Goal: Task Accomplishment & Management: Manage account settings

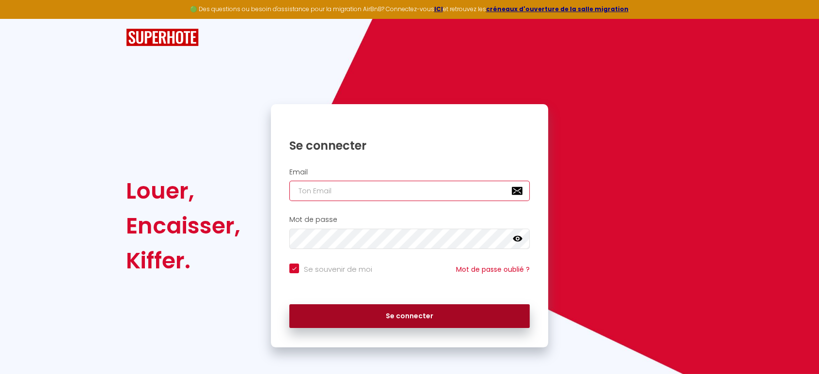
type input "[EMAIL_ADDRESS][DOMAIN_NAME]"
click at [403, 315] on button "Se connecter" at bounding box center [409, 316] width 240 height 24
checkbox input "true"
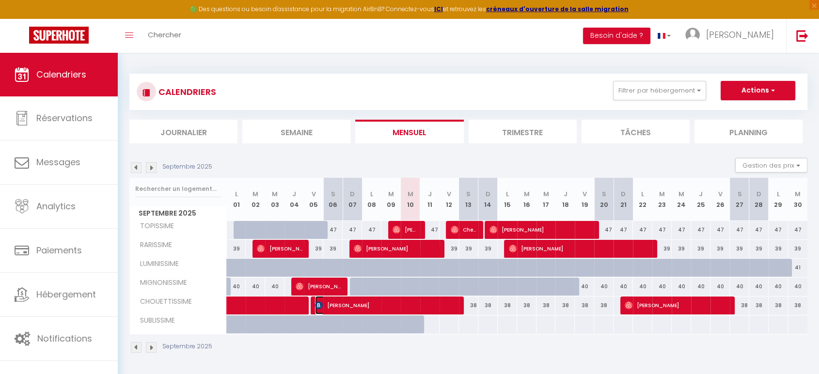
click at [380, 306] on span "[PERSON_NAME]" at bounding box center [386, 305] width 142 height 18
select select "OK"
select select "KO"
select select "0"
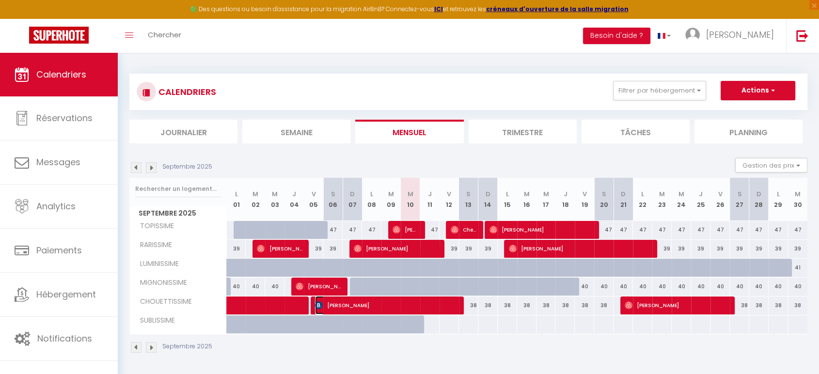
select select "1"
select select
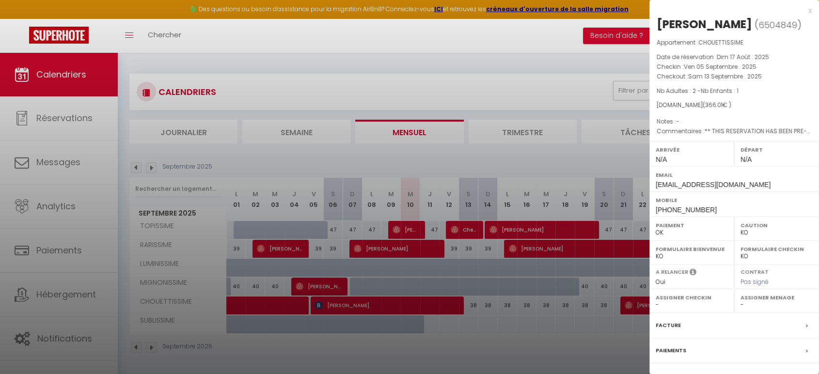
click at [380, 306] on div at bounding box center [409, 187] width 819 height 374
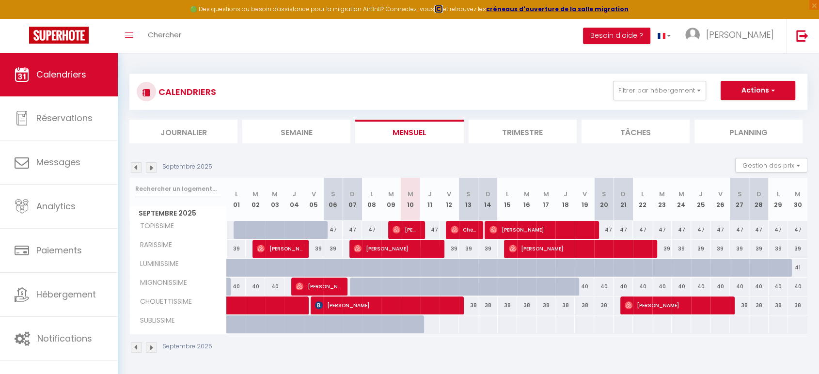
click at [442, 11] on strong "ICI" at bounding box center [438, 9] width 9 height 8
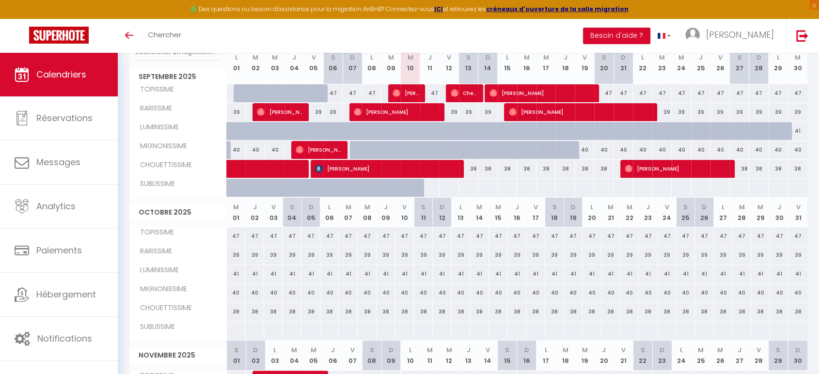
scroll to position [143, 0]
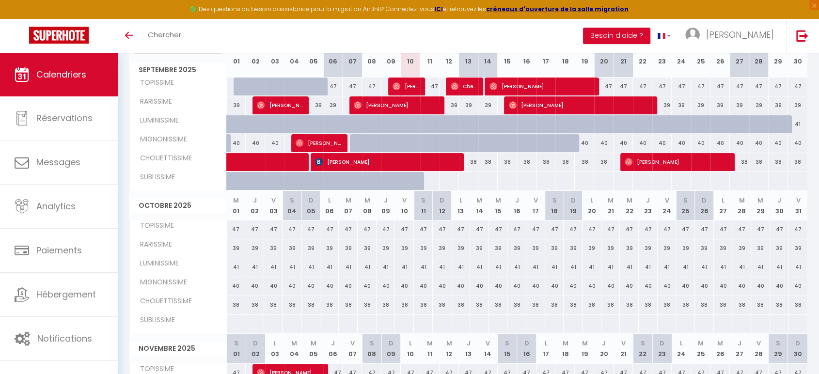
click at [432, 181] on div at bounding box center [430, 181] width 20 height 18
type input "Jeu 11 Septembre 2025"
type input "Ven 12 Septembre 2025"
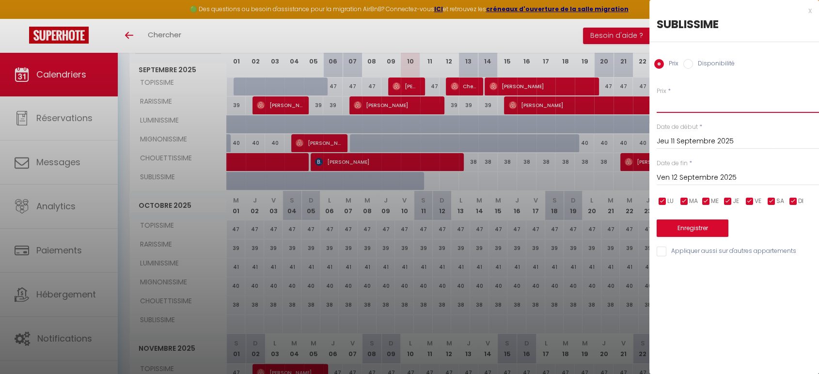
click at [672, 102] on input "Prix" at bounding box center [737, 103] width 162 height 17
type input "165"
click at [709, 177] on input "Ven 12 Septembre 2025" at bounding box center [737, 177] width 162 height 13
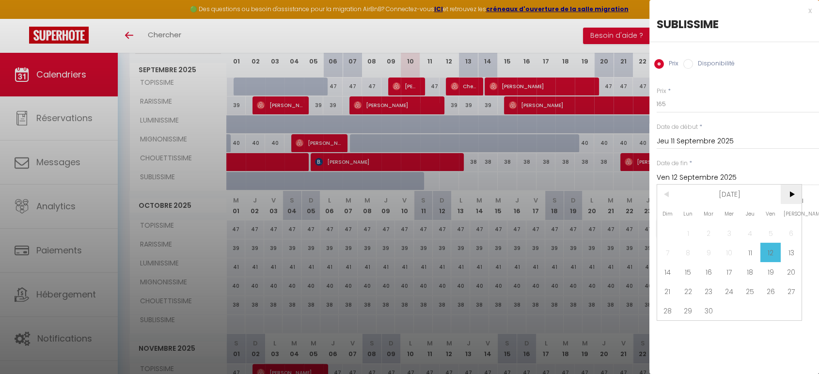
click at [791, 193] on span ">" at bounding box center [790, 194] width 21 height 19
click at [729, 313] on span "31" at bounding box center [729, 310] width 21 height 19
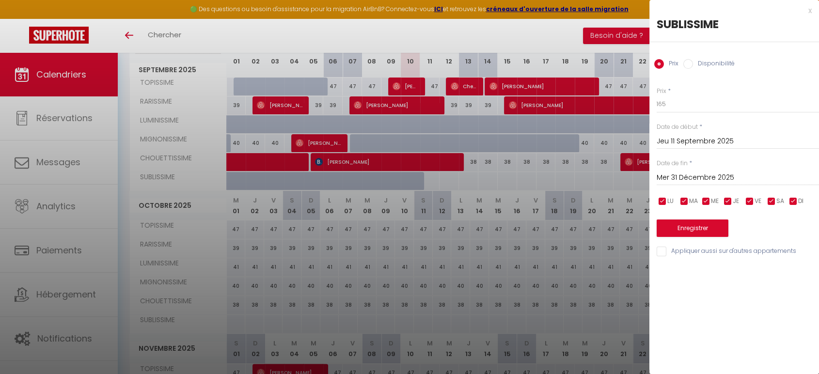
click at [747, 177] on input "Mer 31 Décembre 2025" at bounding box center [737, 177] width 162 height 13
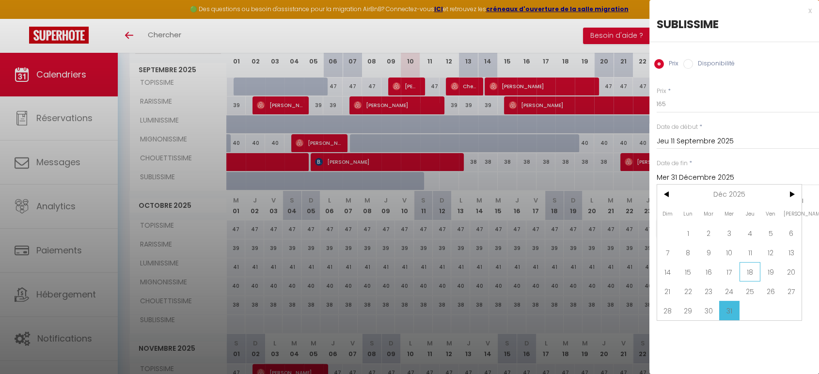
click at [749, 271] on span "18" at bounding box center [749, 271] width 21 height 19
type input "Jeu 18 Décembre 2025"
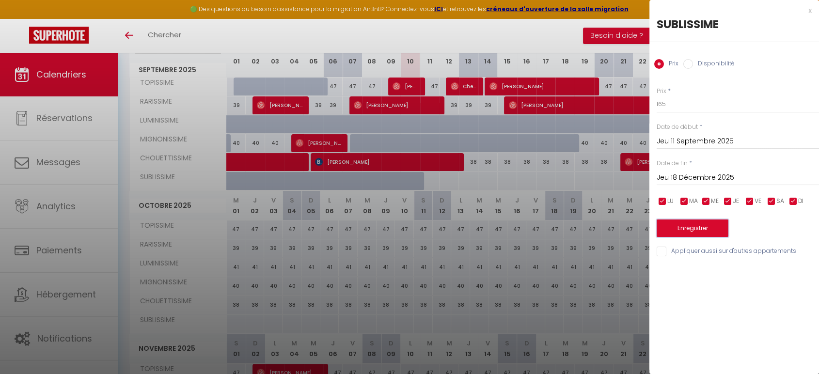
click at [693, 225] on button "Enregistrer" at bounding box center [692, 227] width 72 height 17
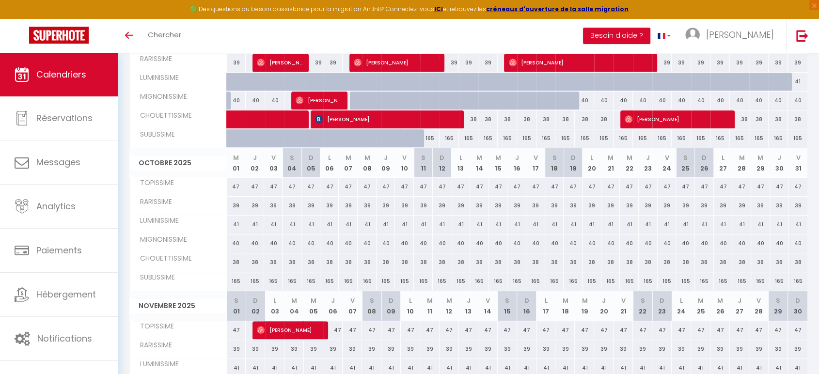
scroll to position [284, 0]
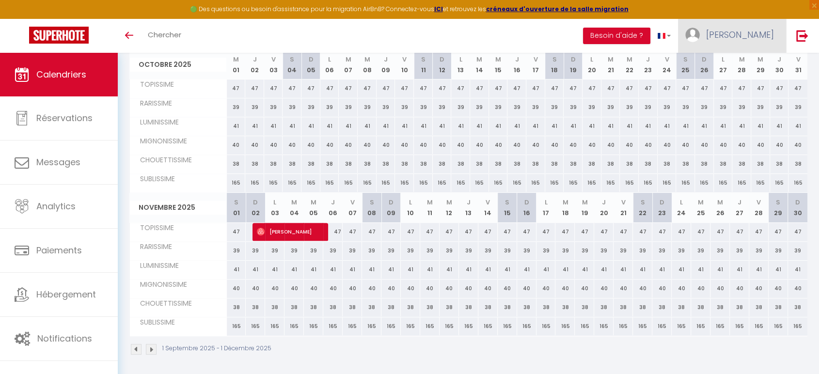
click at [759, 41] on link "[PERSON_NAME]" at bounding box center [732, 36] width 108 height 34
click at [747, 69] on link "Paramètres" at bounding box center [747, 67] width 72 height 16
select select "fr"
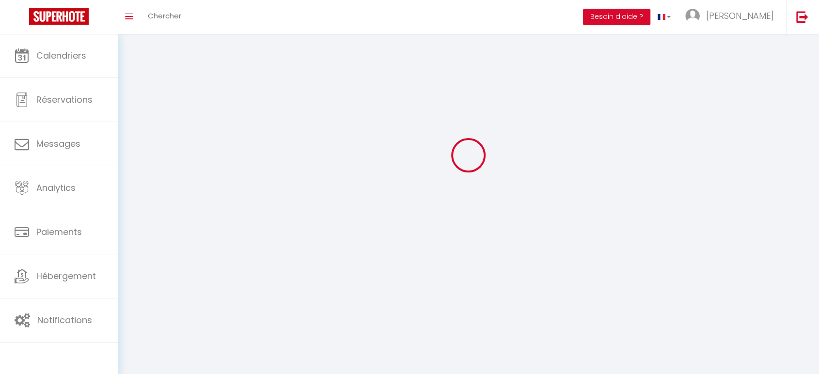
type input "[PERSON_NAME]"
type input "Torret"
type input "0633409716"
type input "[STREET_ADDRESS]"
type input "69140"
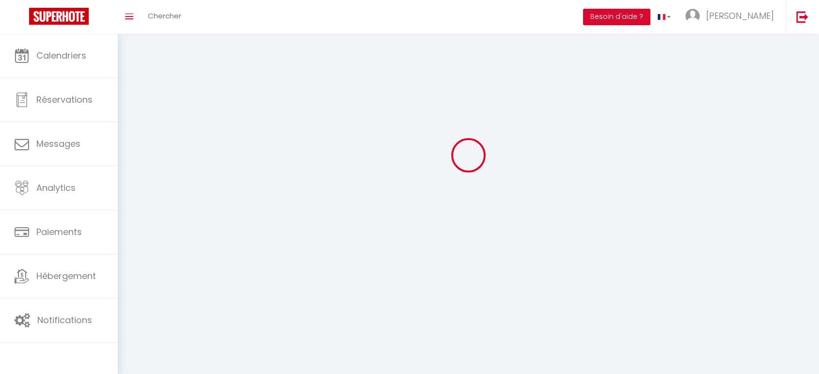
type input "Rillieux [PERSON_NAME]"
type input "jJI07VbWAnUV1w5BCJsqhaJSY"
type input "XLNY5rY3hV3XnJ6A6Ao4R9vVs"
type input "[URL][DOMAIN_NAME]"
type input "NS57834"
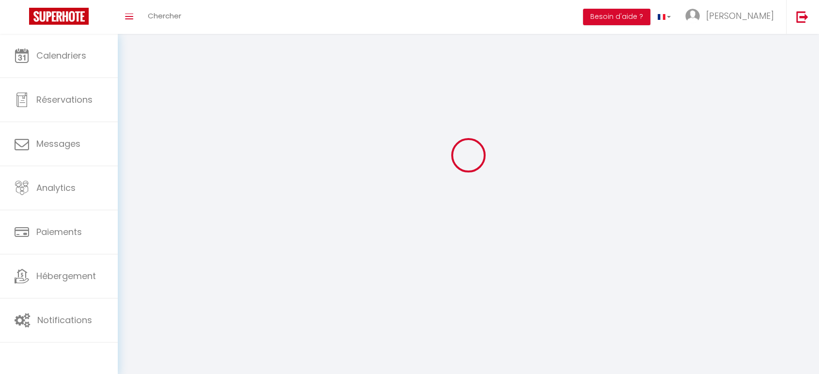
select select "28"
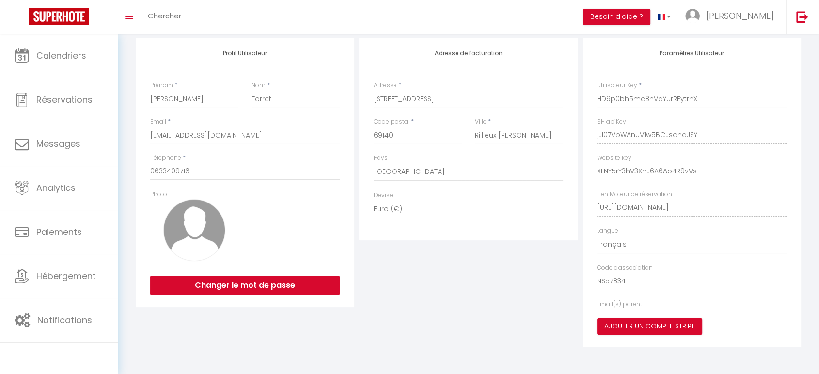
type input "jJI07VbWAnUV1w5BCJsqhaJSY"
type input "XLNY5rY3hV3XnJ6A6Ao4R9vVs"
type input "[URL][DOMAIN_NAME]"
select select "fr"
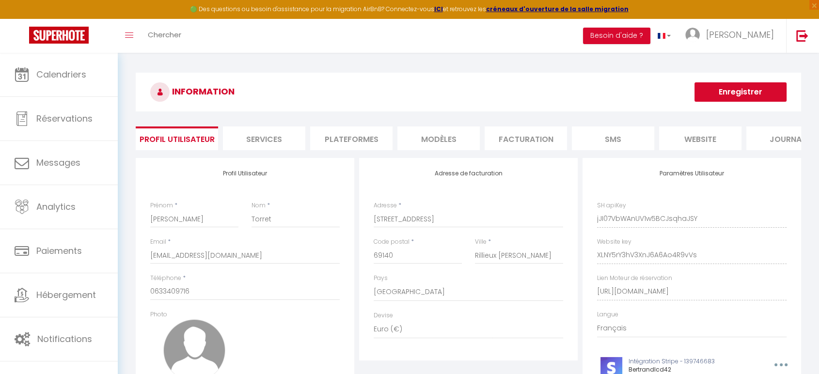
click at [353, 140] on li "Plateformes" at bounding box center [351, 138] width 82 height 24
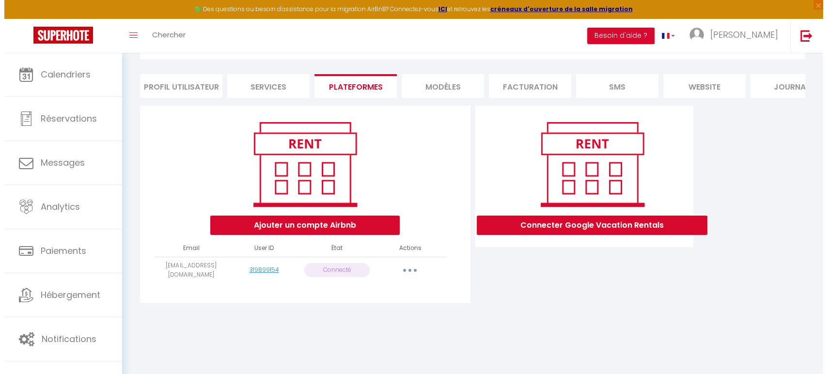
scroll to position [53, 0]
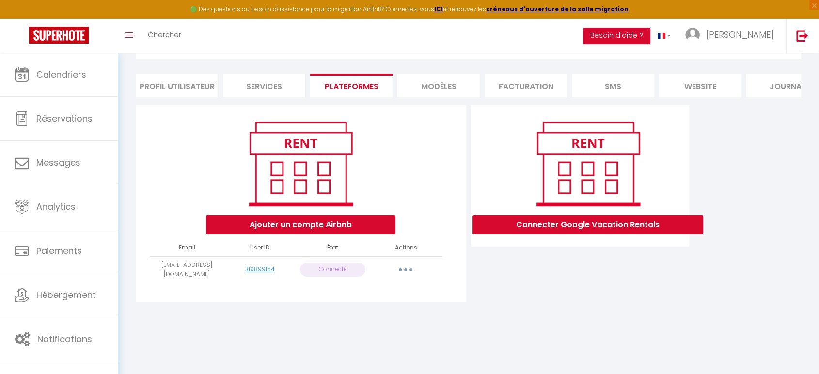
click at [407, 274] on button "button" at bounding box center [405, 270] width 27 height 16
click at [384, 334] on link "Reconnecter le compte" at bounding box center [362, 326] width 107 height 16
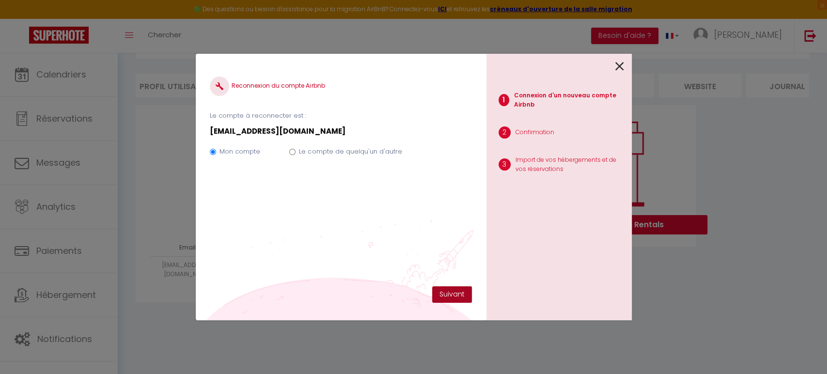
click at [452, 294] on button "Suivant" at bounding box center [452, 294] width 40 height 16
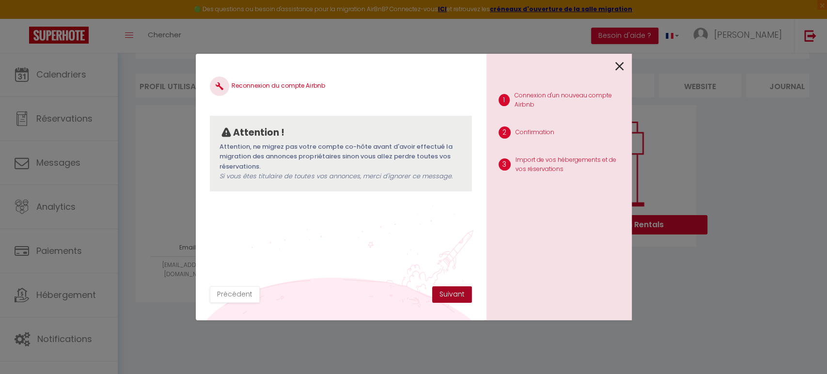
click at [452, 294] on button "Suivant" at bounding box center [452, 294] width 40 height 16
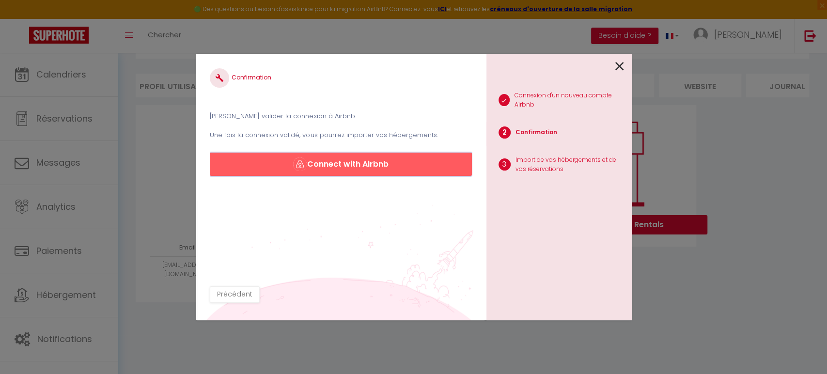
click at [327, 164] on button "Connect with Airbnb" at bounding box center [341, 164] width 262 height 23
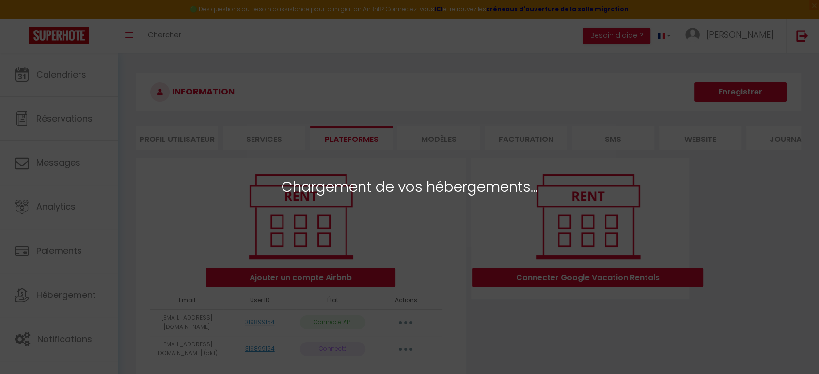
select select "1084"
select select "5179"
select select "14370"
select select "24755"
select select "25637"
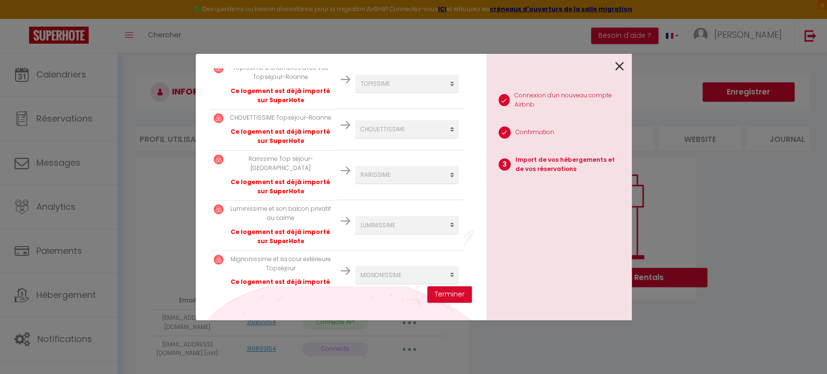
scroll to position [219, 0]
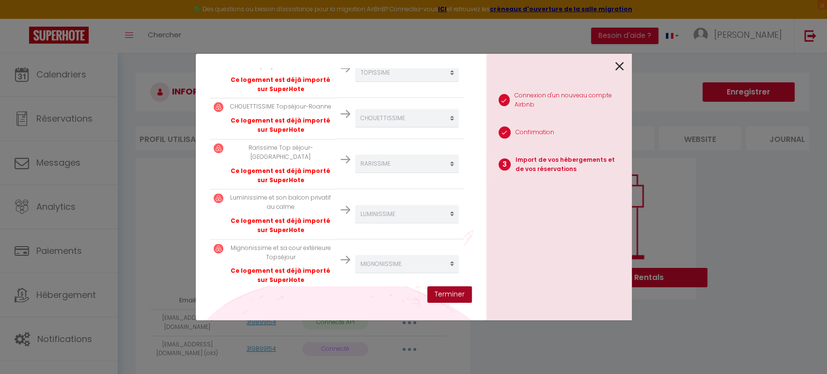
click at [451, 295] on button "Terminer" at bounding box center [449, 294] width 45 height 16
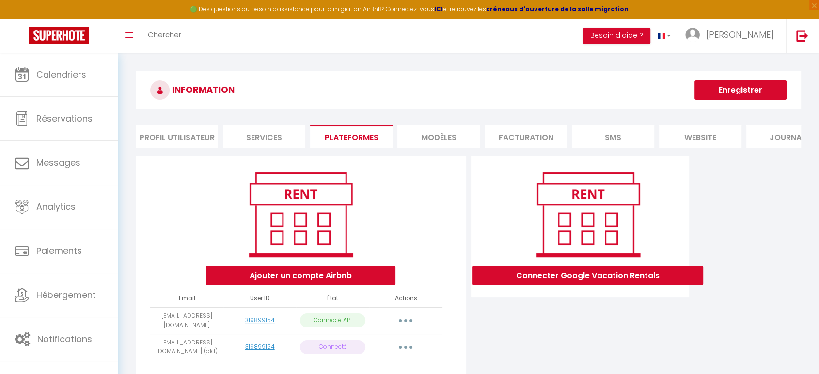
scroll to position [0, 0]
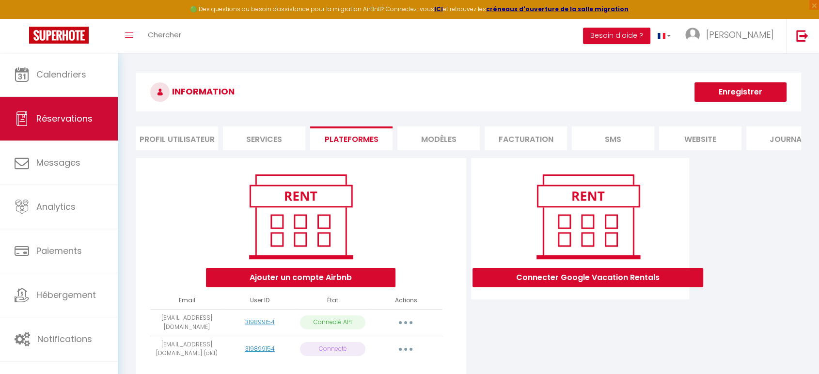
click at [90, 113] on span "Réservations" at bounding box center [64, 118] width 56 height 12
select select "not_cancelled"
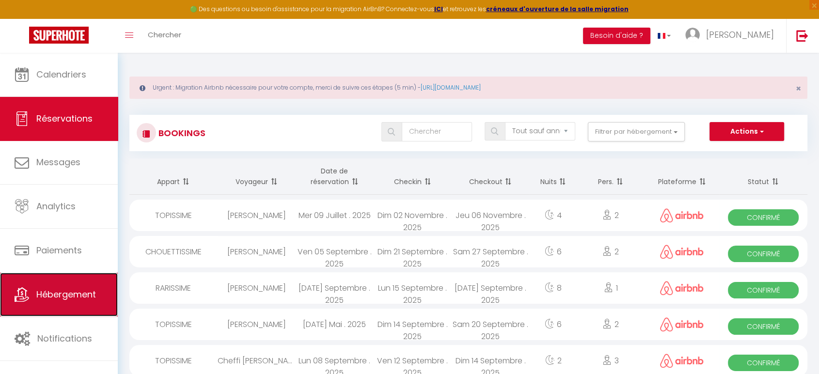
click at [81, 286] on link "Hébergement" at bounding box center [59, 295] width 118 height 44
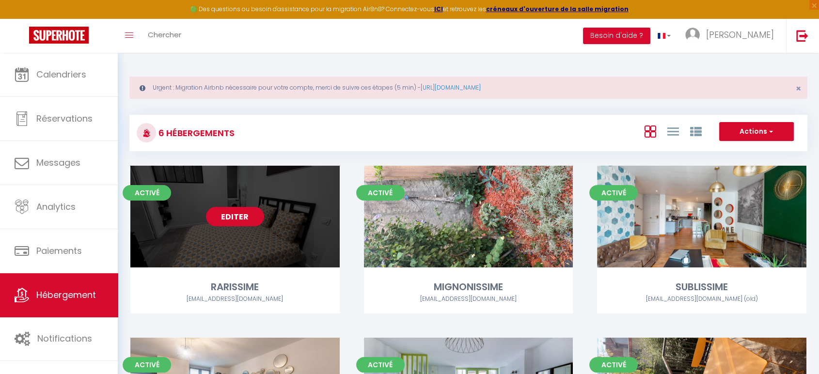
click at [240, 216] on link "Editer" at bounding box center [235, 216] width 58 height 19
select select "3"
select select "2"
select select "1"
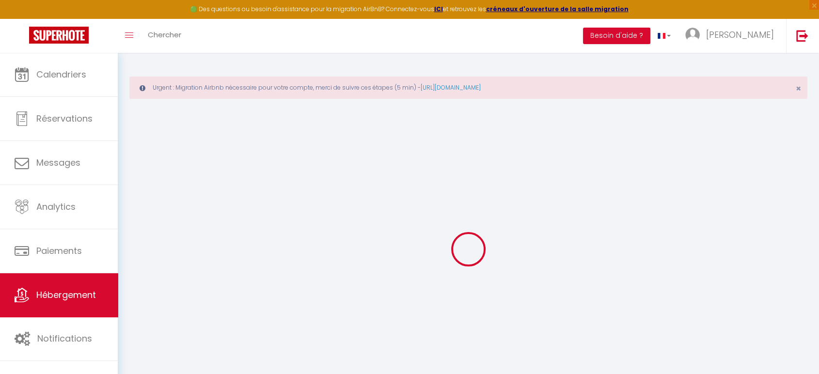
select select
checkbox input "false"
checkbox input "true"
checkbox input "false"
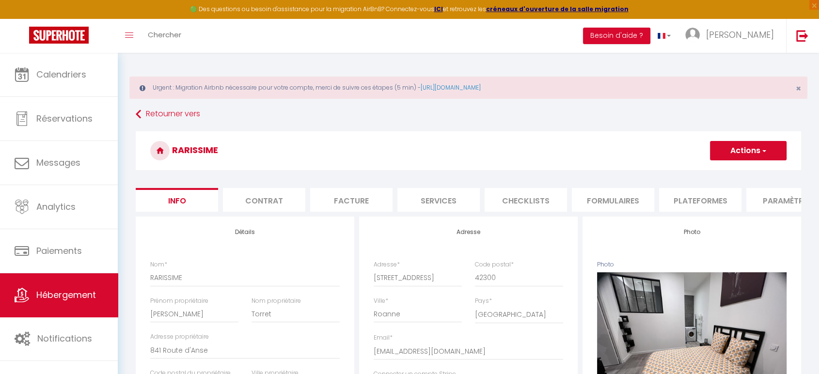
select select
checkbox input "false"
checkbox input "true"
checkbox input "false"
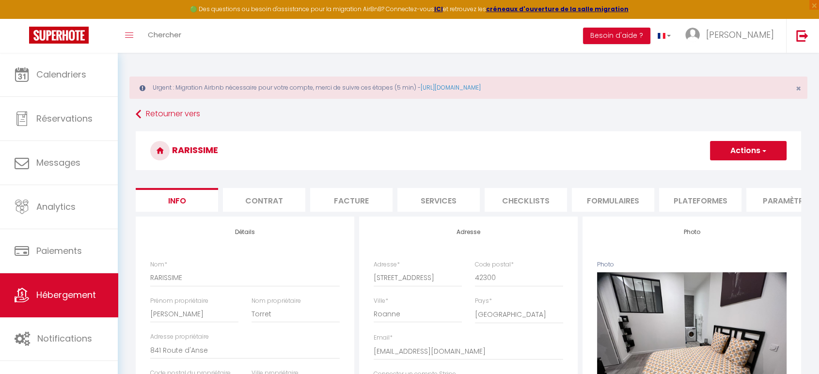
click at [691, 202] on li "Plateformes" at bounding box center [700, 200] width 82 height 24
select select "180"
select select "EUR"
select select
select select "117-587350996822866327"
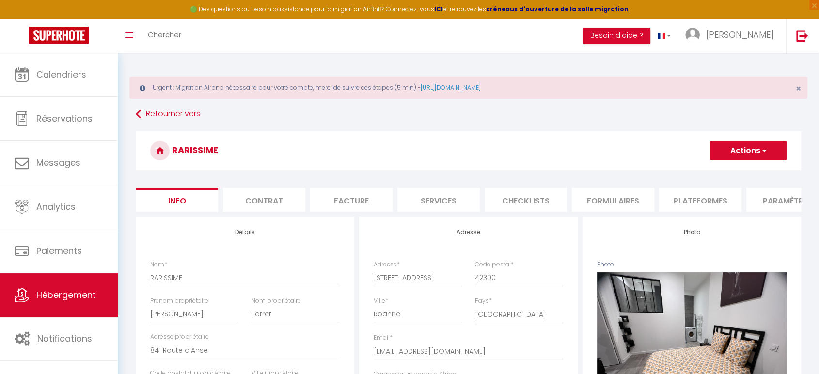
select select
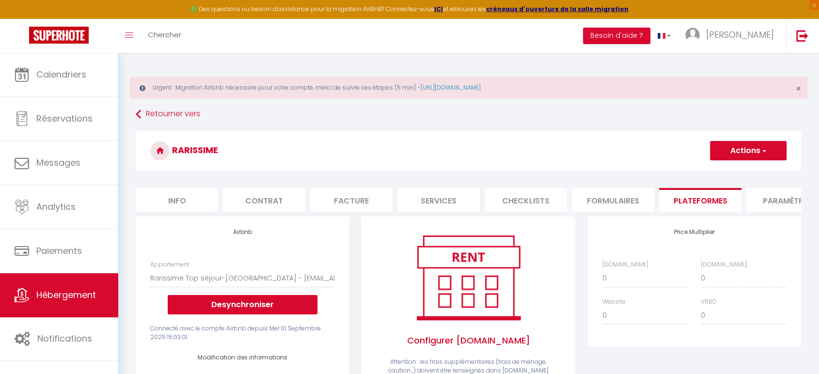
click at [693, 201] on li "Plateformes" at bounding box center [700, 200] width 82 height 24
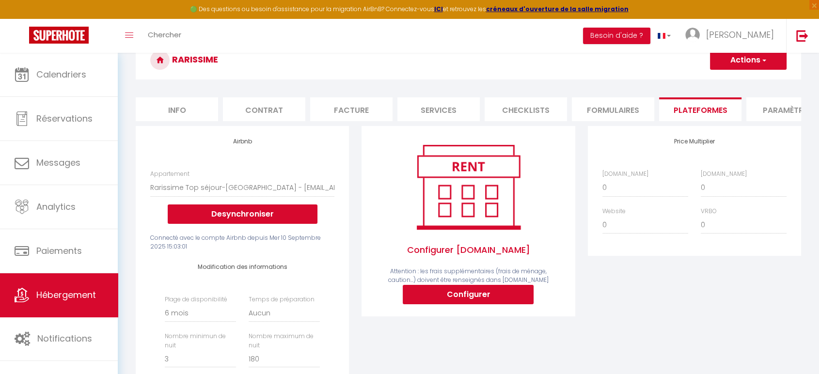
scroll to position [86, 0]
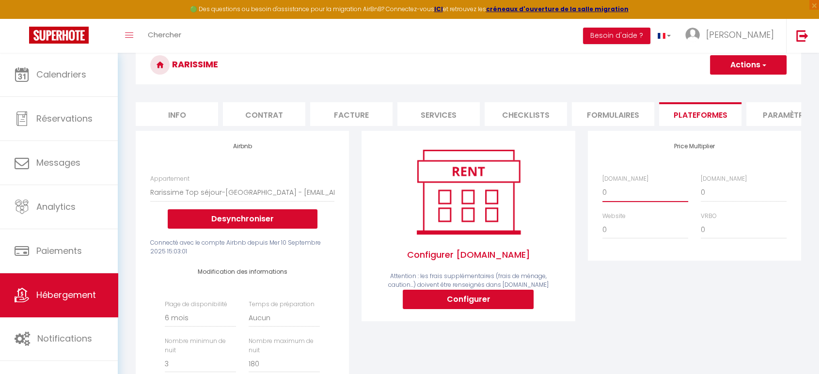
click at [612, 201] on select "0 + 1 % + 2 % + 3 % + 4 % + 5 % + 6 % + 7 % + 8 % + 9 %" at bounding box center [645, 192] width 86 height 18
select select "+ 18 %"
click at [602, 190] on select "0 + 1 % + 2 % + 3 % + 4 % + 5 % + 6 % + 7 % + 8 % + 9 %" at bounding box center [645, 192] width 86 height 18
select select
click at [760, 69] on button "Actions" at bounding box center [748, 64] width 77 height 19
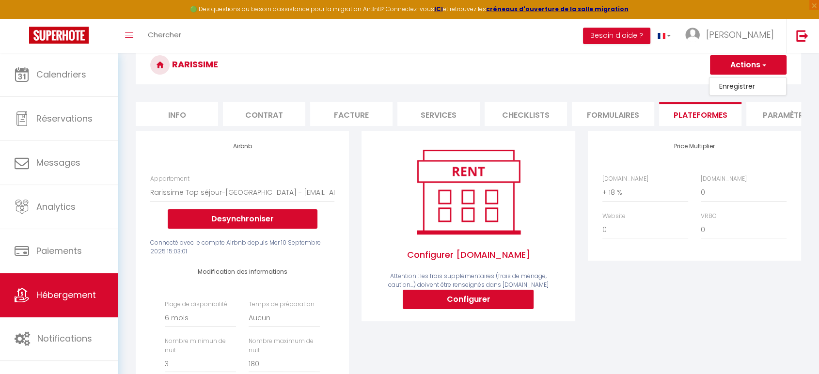
click at [739, 84] on link "Enregistrer" at bounding box center [747, 86] width 77 height 13
select select "180"
select select "EUR"
select select
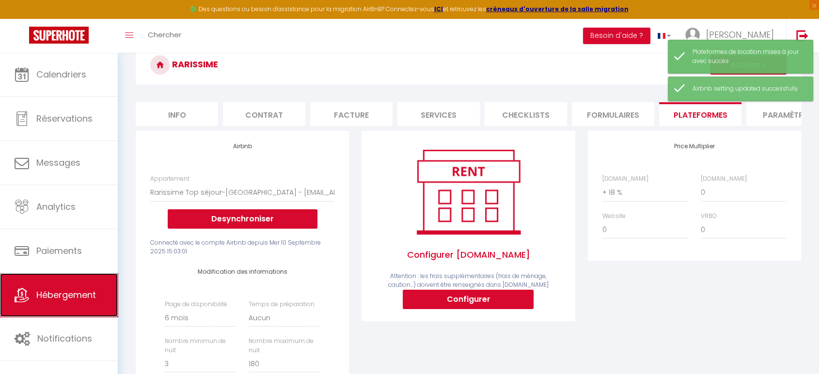
click at [47, 301] on link "Hébergement" at bounding box center [59, 295] width 118 height 44
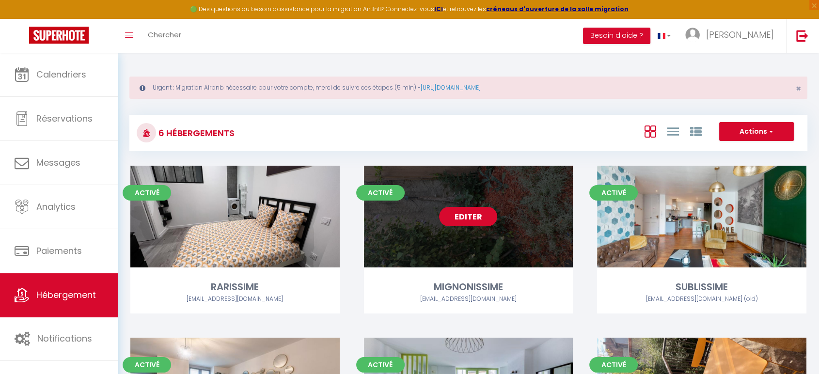
click at [464, 219] on link "Editer" at bounding box center [468, 216] width 58 height 19
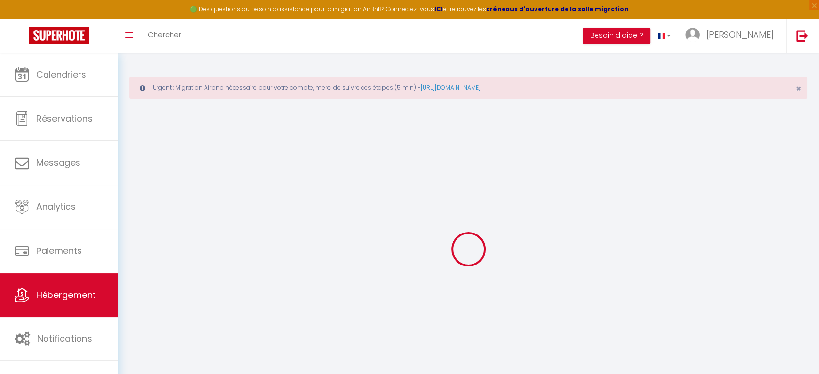
checkbox input "false"
checkbox input "true"
checkbox input "false"
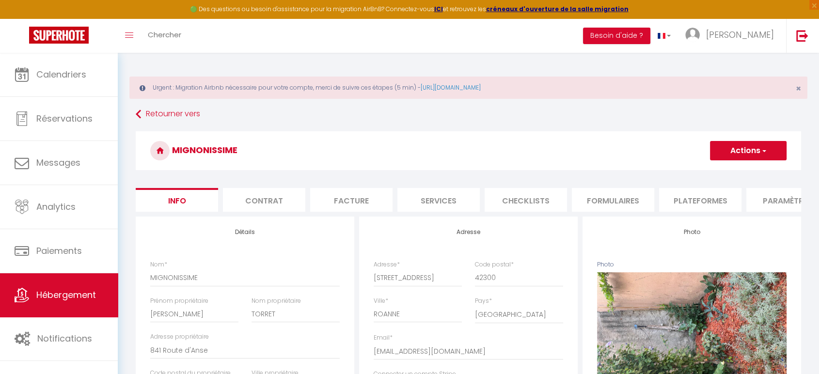
checkbox input "false"
checkbox input "true"
checkbox input "false"
click at [700, 199] on li "Plateformes" at bounding box center [700, 200] width 82 height 24
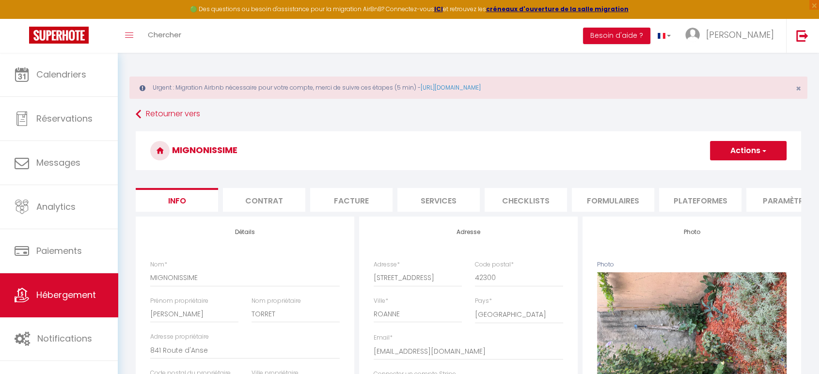
select select "180"
select select "EUR"
select select
select select "117-988397423756355381"
select select
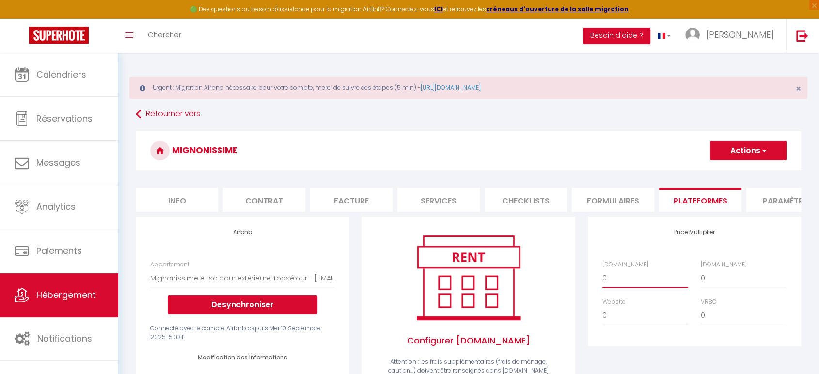
click at [631, 287] on select "0 + 1 % + 2 % + 3 % + 4 % + 5 % + 6 % + 7 % + 8 % + 9 %" at bounding box center [645, 278] width 86 height 18
select select "+ 18 %"
click at [602, 277] on select "0 + 1 % + 2 % + 3 % + 4 % + 5 % + 6 % + 7 % + 8 % + 9 %" at bounding box center [645, 278] width 86 height 18
select select
click at [763, 148] on span "button" at bounding box center [763, 151] width 6 height 10
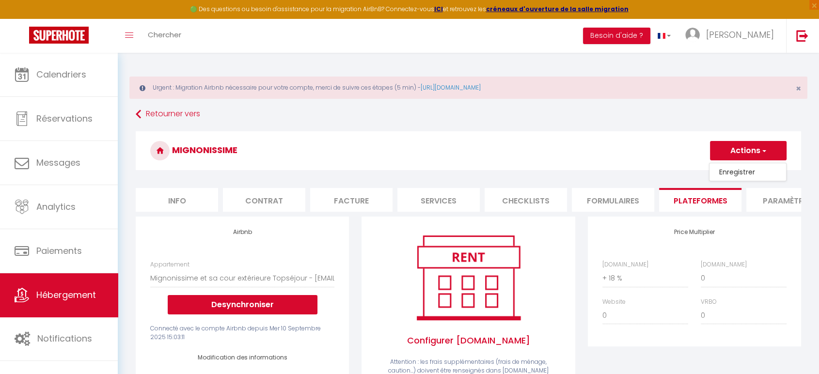
click at [738, 175] on link "Enregistrer" at bounding box center [747, 172] width 77 height 13
select select "180"
select select "EUR"
select select
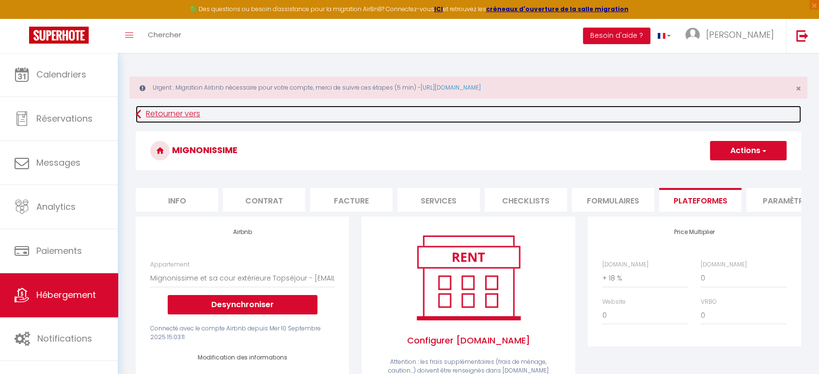
click at [167, 108] on link "Retourner vers" at bounding box center [468, 114] width 665 height 17
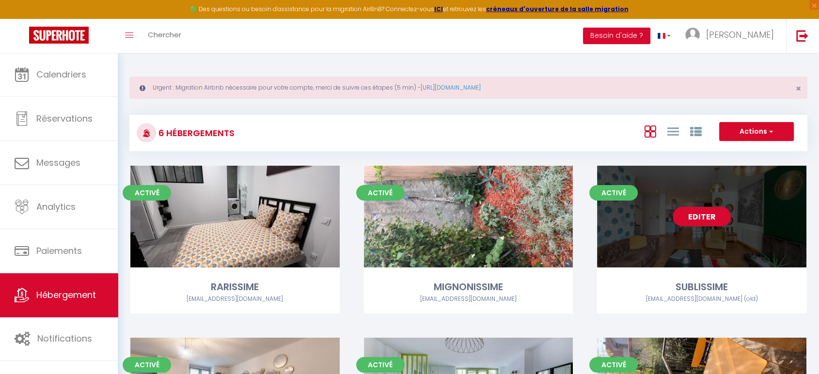
click at [701, 214] on link "Editer" at bounding box center [701, 216] width 58 height 19
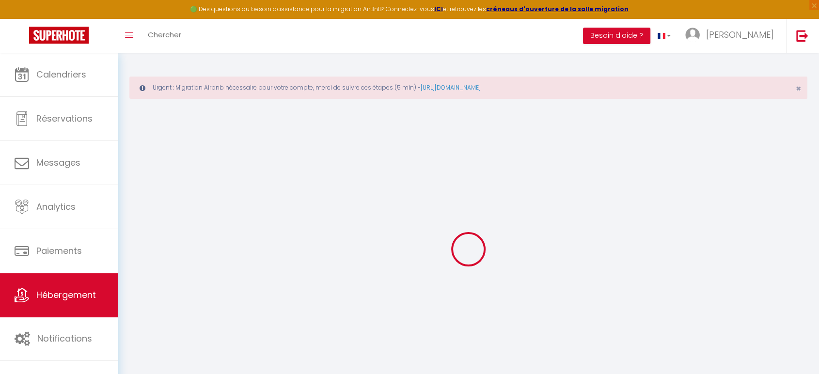
type input "SUBLISSIME"
type input "[PERSON_NAME]"
type input "TORRET"
type input "841 route D'Anse"
type input "69480"
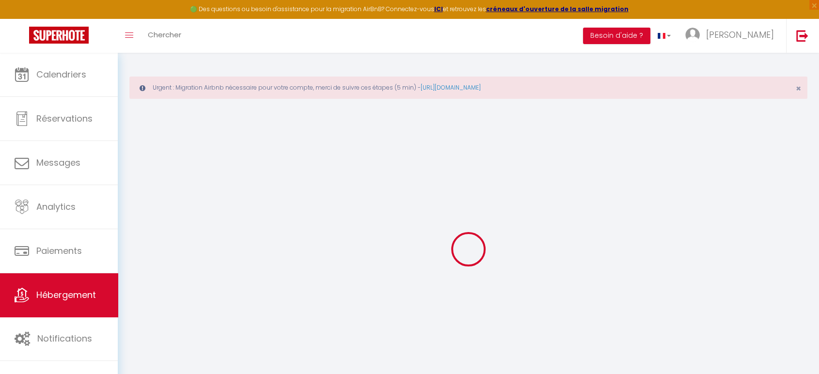
type input "Lucenay"
select select "8"
select select "4"
select select "2"
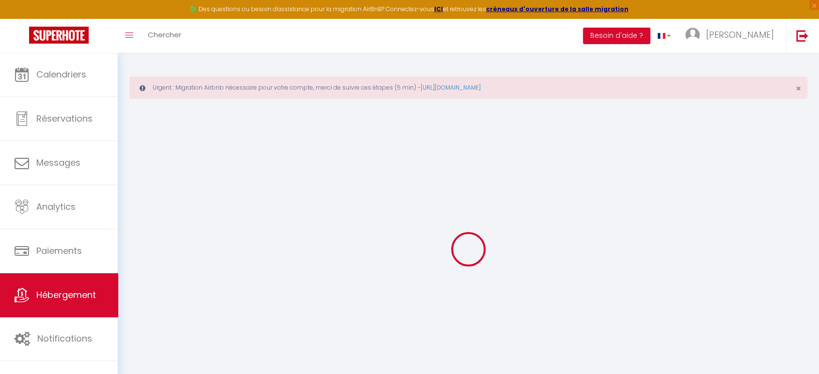
type input "165"
type input "60"
type input "4"
type input "2.3"
type input "1500"
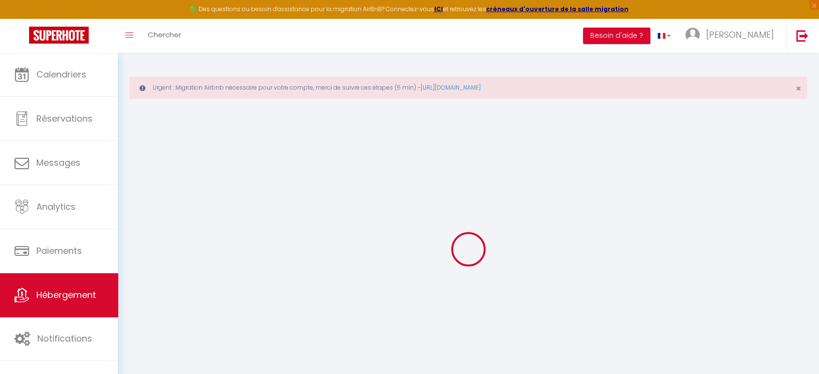
select select
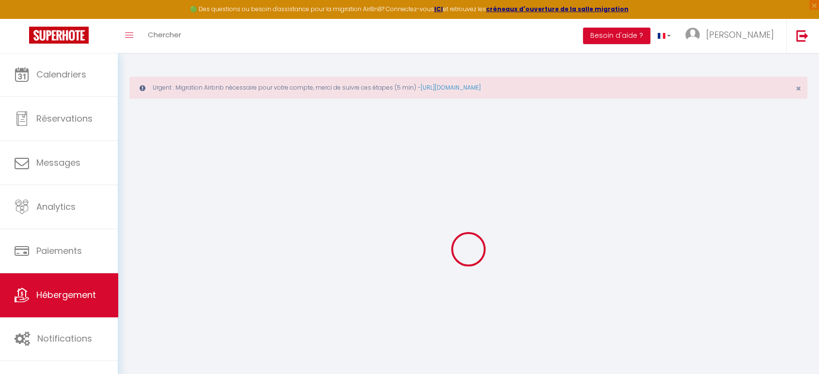
type input "48 rue Charles de Gaulle"
type input "42300"
type input "ROANNE"
type input "[EMAIL_ADDRESS][DOMAIN_NAME]"
select select "423"
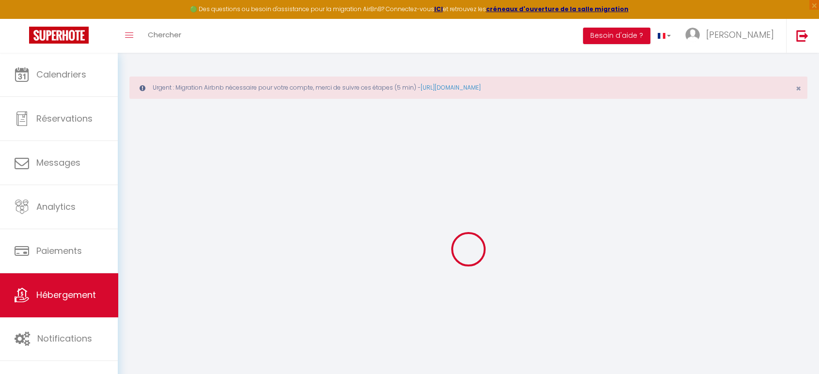
checkbox input "false"
checkbox input "true"
checkbox input "false"
radio input "true"
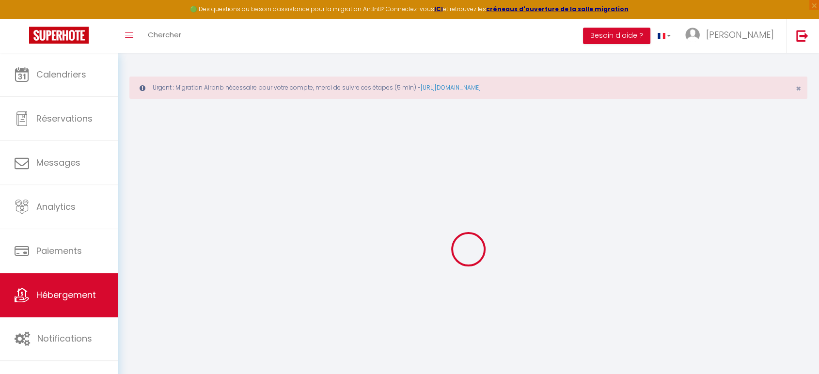
type input "0"
select select "19191-587351160031854352"
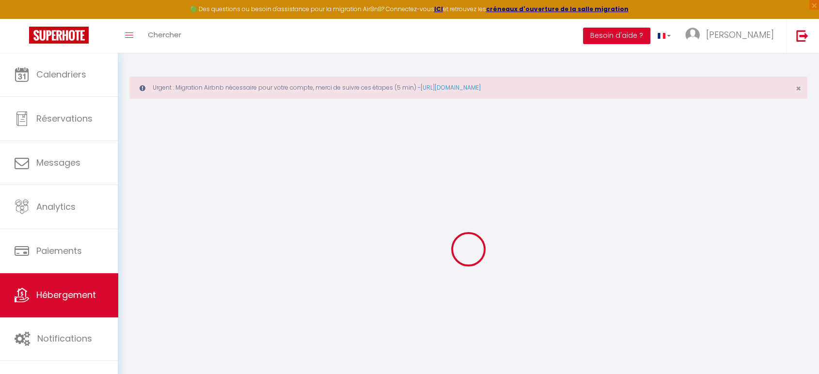
select select
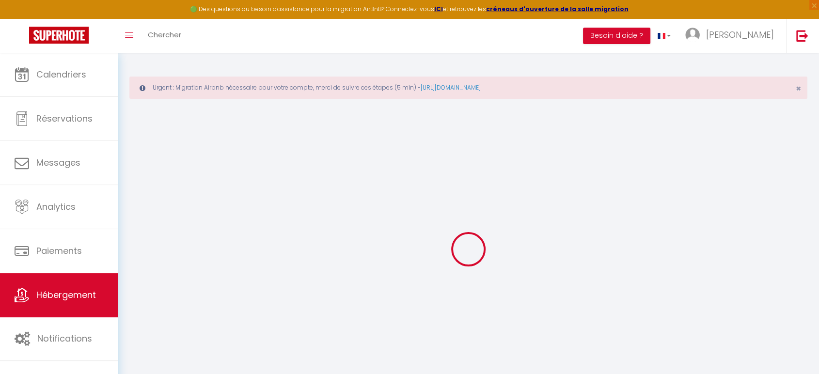
checkbox input "false"
checkbox input "true"
checkbox input "false"
select select
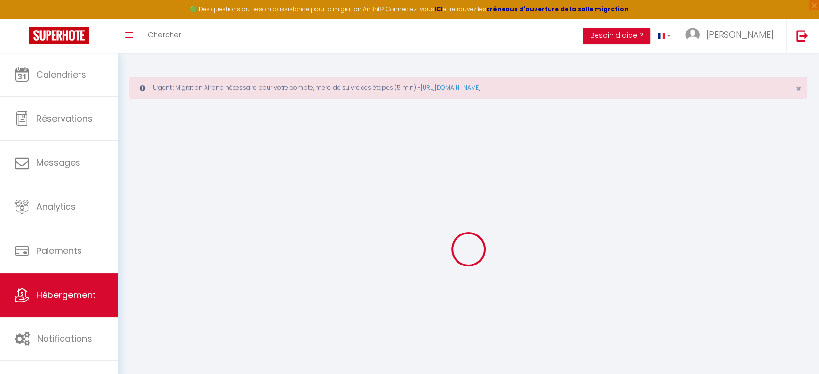
select select
checkbox input "false"
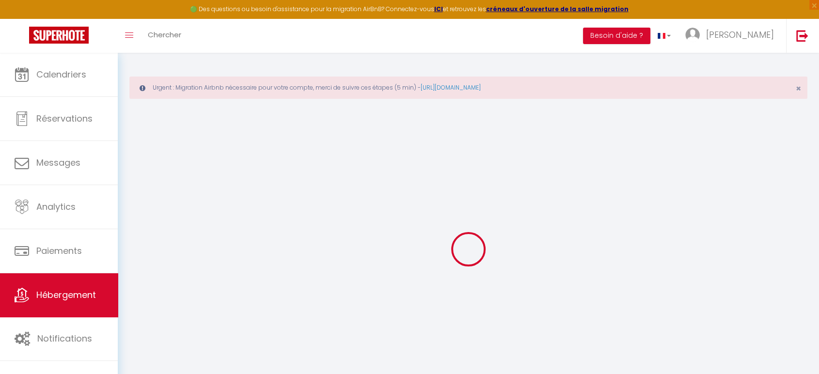
checkbox input "true"
checkbox input "false"
checkbox input "true"
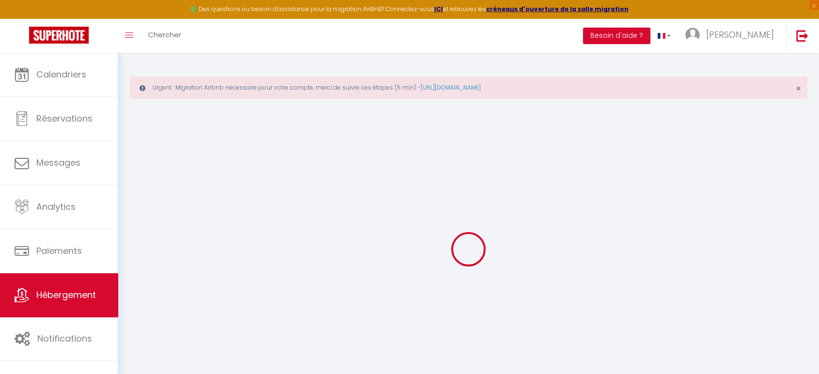
checkbox input "true"
checkbox input "false"
select select "15:00"
select select "23:45"
select select "11:00"
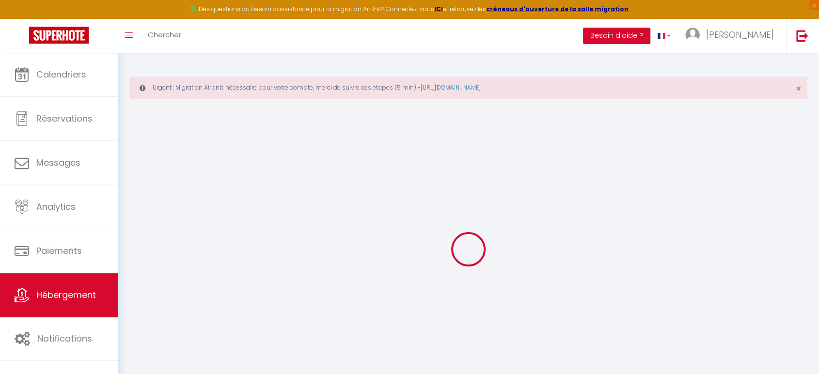
select select "30"
select select "120"
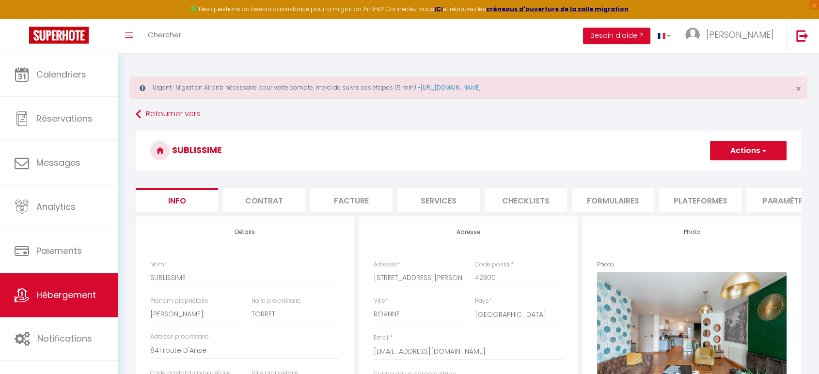
checkbox input "false"
checkbox input "true"
checkbox input "false"
click at [701, 201] on li "Plateformes" at bounding box center [700, 200] width 82 height 24
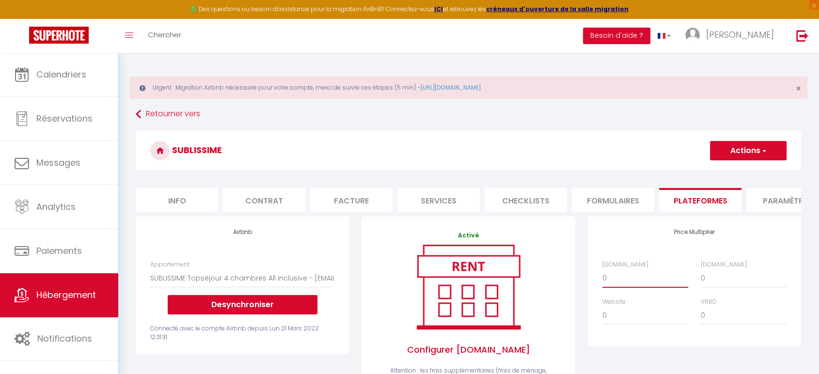
click at [636, 286] on select "0 + 1 % + 2 % + 3 % + 4 % + 5 % + 6 % + 7 % + 8 % + 9 %" at bounding box center [645, 278] width 86 height 18
select select "+ 18 %"
click at [602, 277] on select "0 + 1 % + 2 % + 3 % + 4 % + 5 % + 6 % + 7 % + 8 % + 9 %" at bounding box center [645, 278] width 86 height 18
click at [764, 149] on span "button" at bounding box center [763, 151] width 6 height 10
click at [740, 174] on link "Enregistrer" at bounding box center [747, 172] width 77 height 13
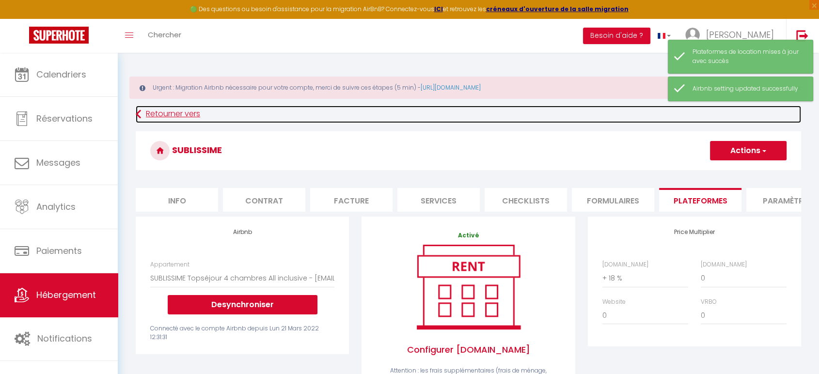
click at [168, 113] on link "Retourner vers" at bounding box center [468, 114] width 665 height 17
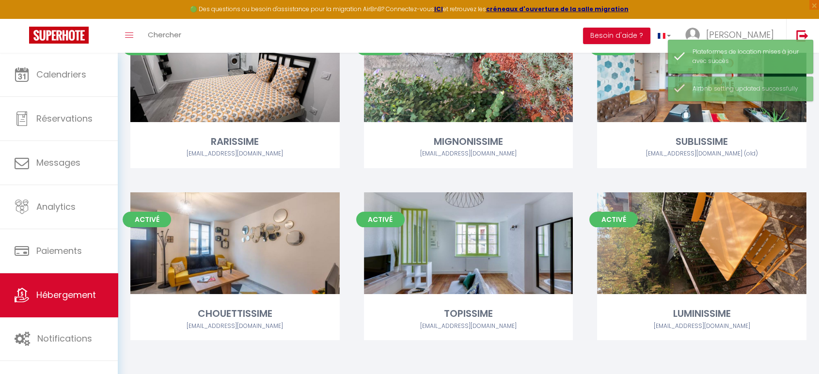
scroll to position [147, 0]
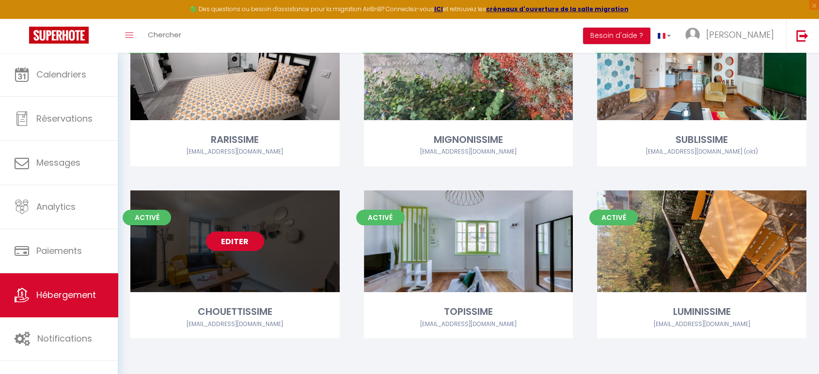
click at [230, 241] on link "Editer" at bounding box center [235, 241] width 58 height 19
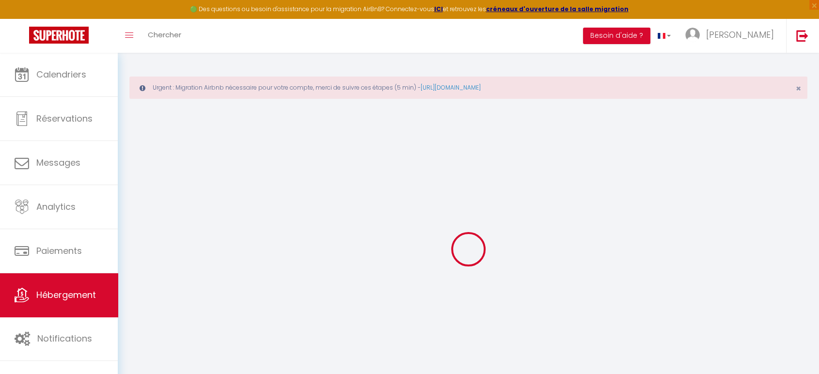
type input "CHOUETTISSIME"
type input "[PERSON_NAME]"
type input "TORRET"
type input "841 route d'anse"
type input "69480"
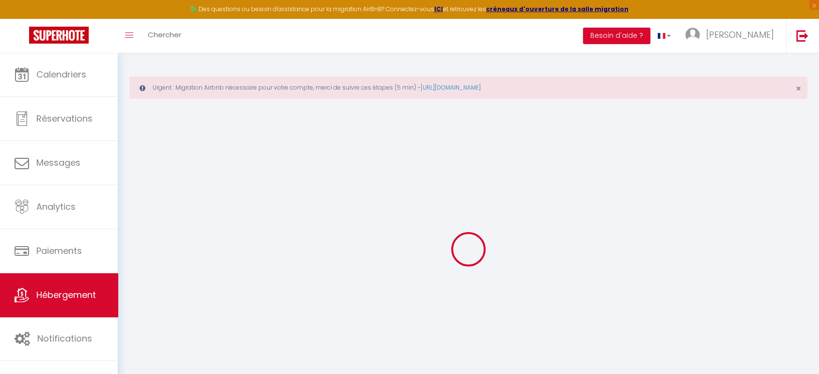
type input "Lucenay"
type input "20"
type input "25"
type input "4"
type input "2.3"
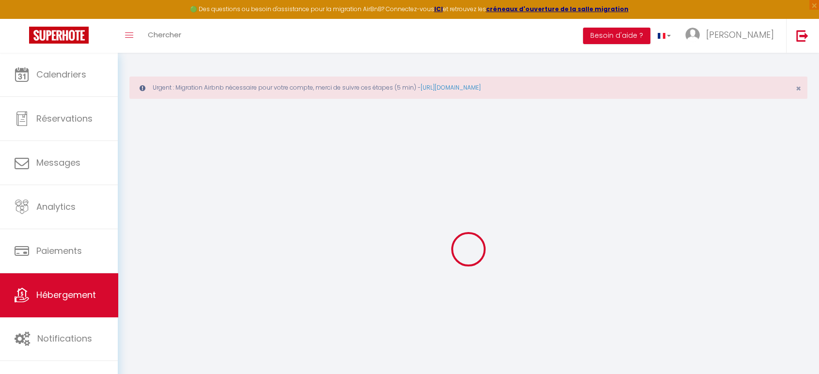
type input "200"
select select
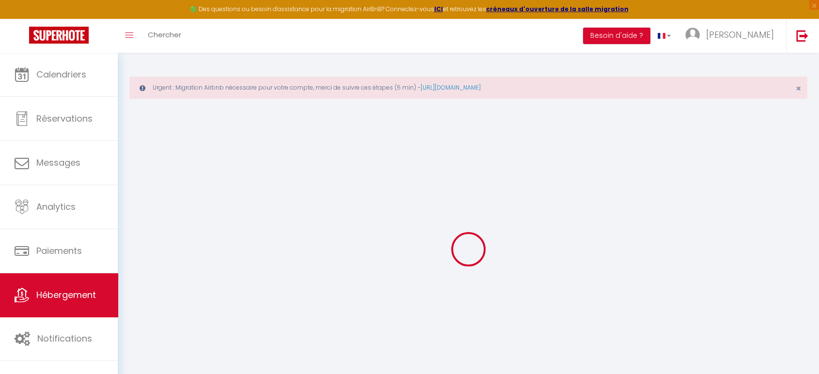
select select
type input "3 Bis rue d'Urfé"
type input "42300"
type input "ROANNE"
type input "[EMAIL_ADDRESS][DOMAIN_NAME]"
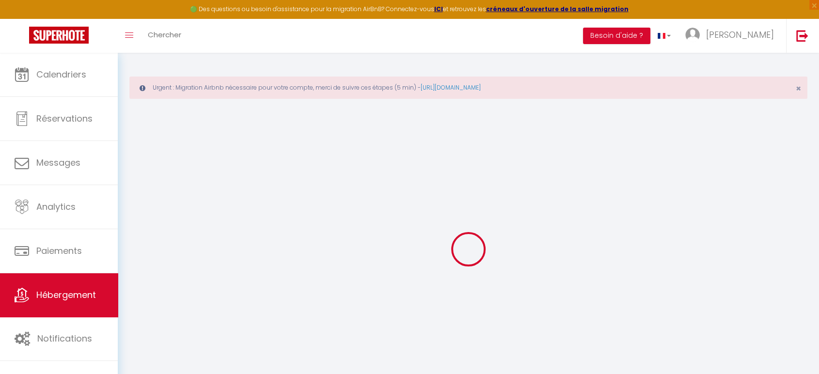
select select "423"
checkbox input "false"
checkbox input "true"
checkbox input "false"
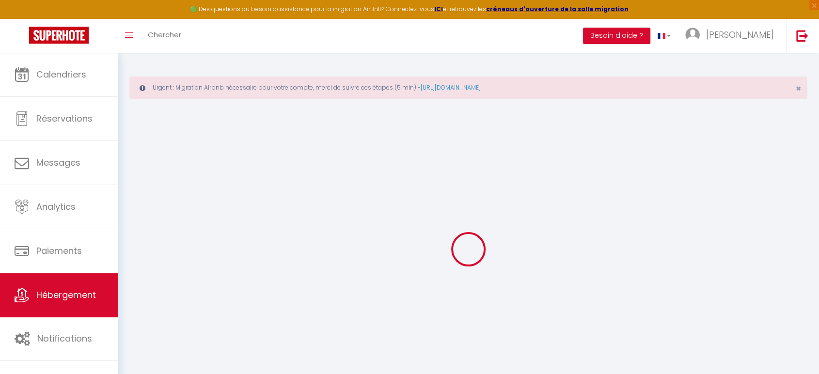
radio input "true"
type input "0"
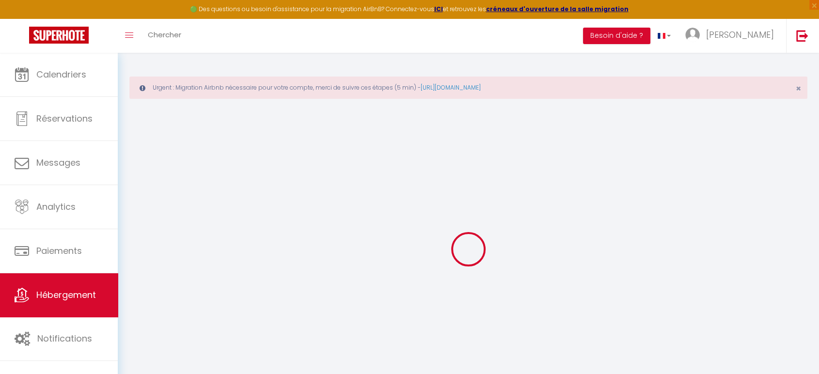
select select "+ 19 %"
select select
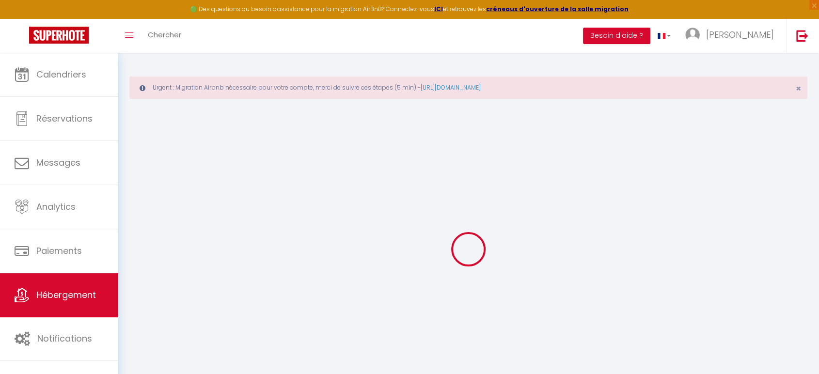
select select
checkbox input "false"
checkbox input "true"
checkbox input "false"
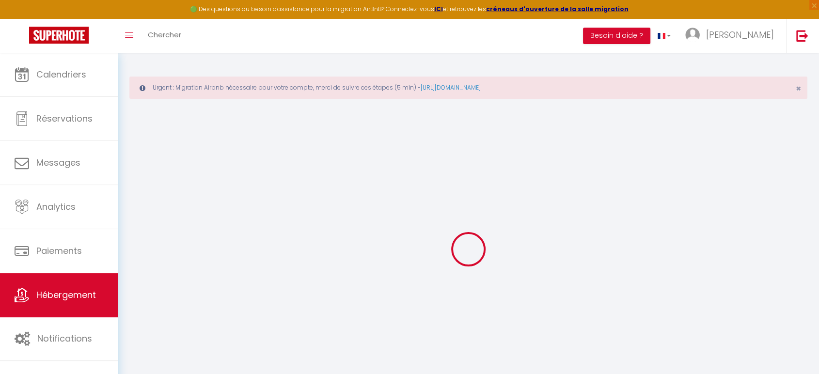
select select
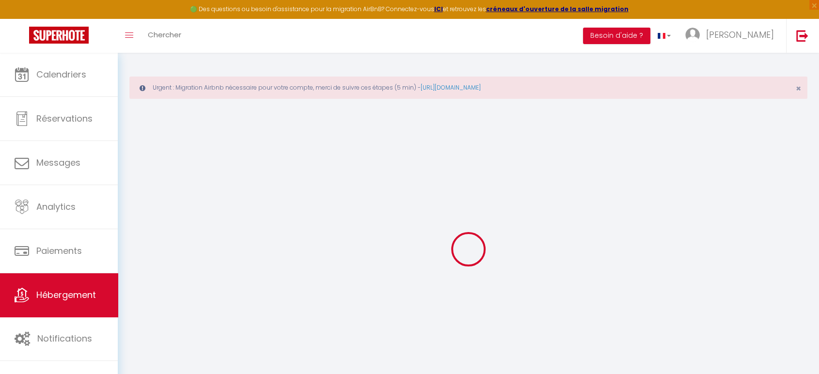
checkbox input "false"
checkbox input "true"
checkbox input "false"
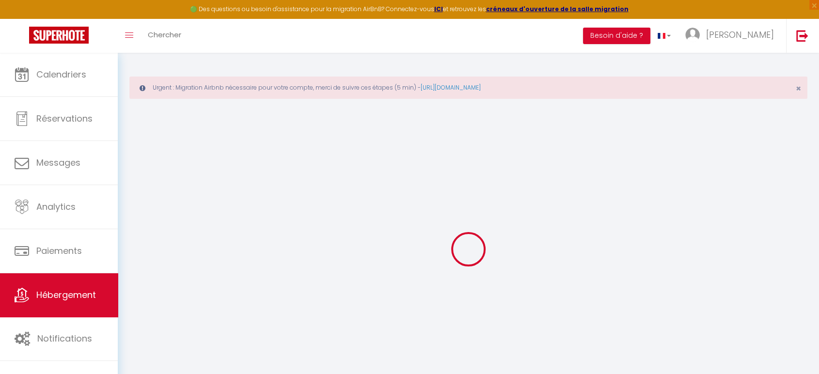
checkbox input "true"
checkbox input "false"
select select "17:00"
select select "23:45"
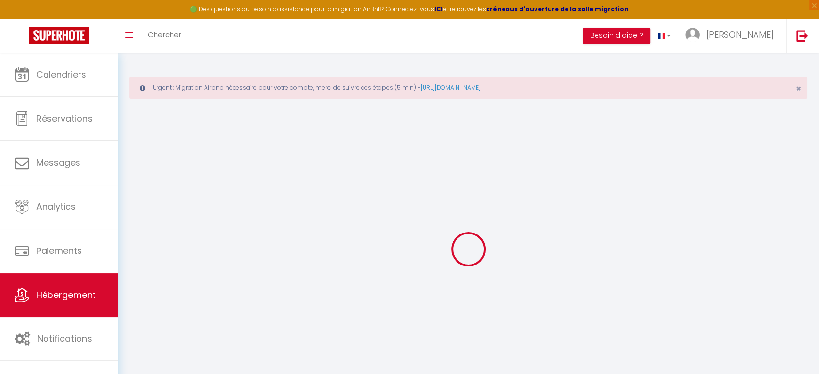
select select "11:00"
select select "30"
select select "120"
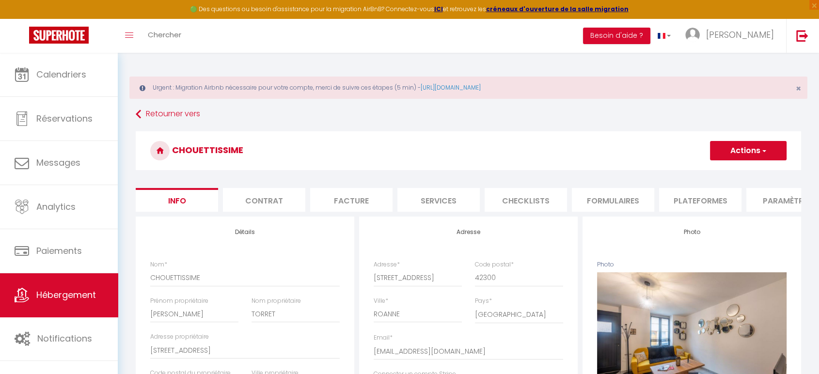
checkbox input "false"
checkbox input "true"
checkbox input "false"
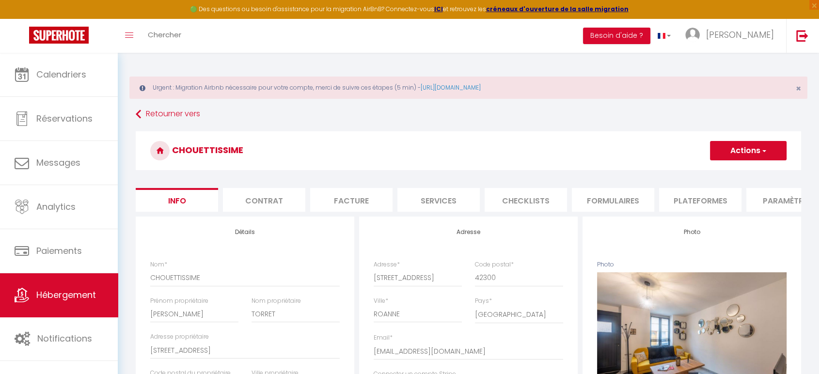
checkbox input "true"
checkbox input "false"
select select "117-53575440"
click at [687, 201] on li "Plateformes" at bounding box center [700, 200] width 82 height 24
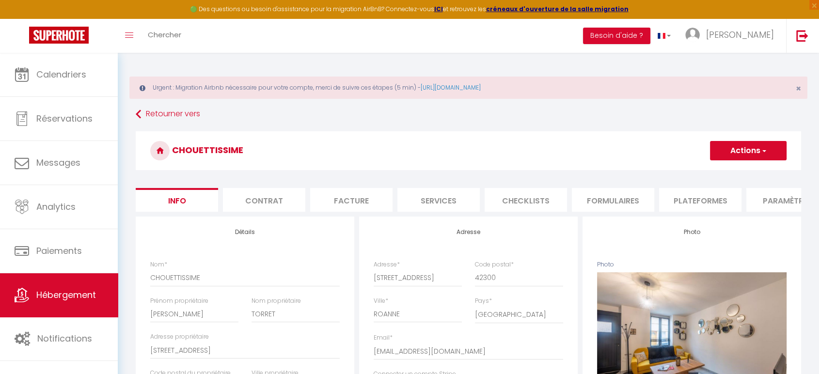
select select
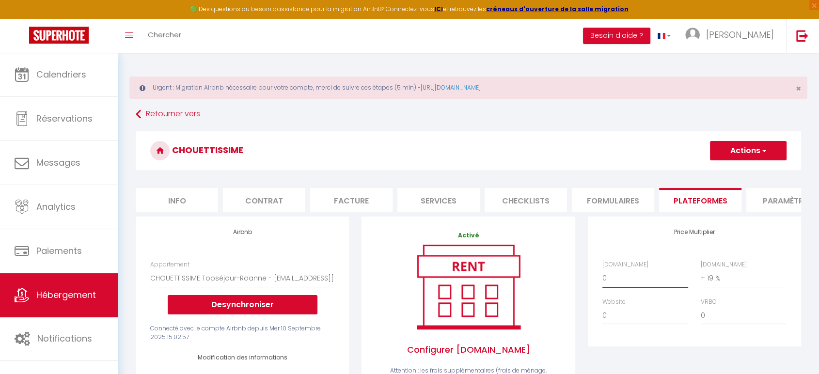
click at [622, 283] on select "0 + 1 % + 2 % + 3 % + 4 % + 5 % + 6 % + 7 % + 8 % + 9 %" at bounding box center [645, 278] width 86 height 18
select select "+ 18 %"
click at [602, 277] on select "0 + 1 % + 2 % + 3 % + 4 % + 5 % + 6 % + 7 % + 8 % + 9 %" at bounding box center [645, 278] width 86 height 18
select select
click at [745, 157] on button "Actions" at bounding box center [748, 150] width 77 height 19
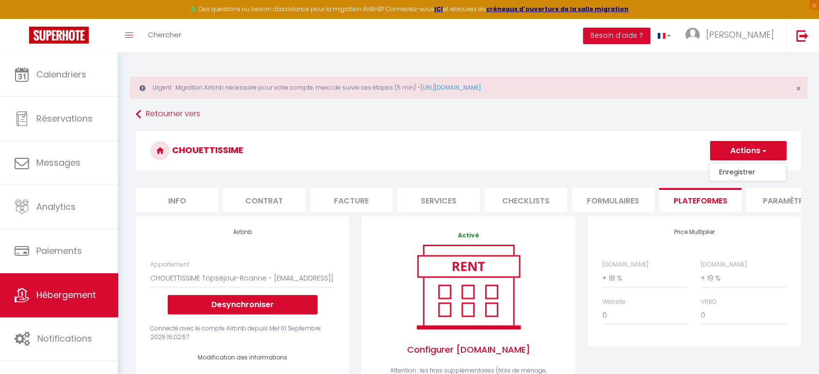
click at [742, 173] on link "Enregistrer" at bounding box center [747, 172] width 77 height 13
select select "180"
select select "EUR"
select select
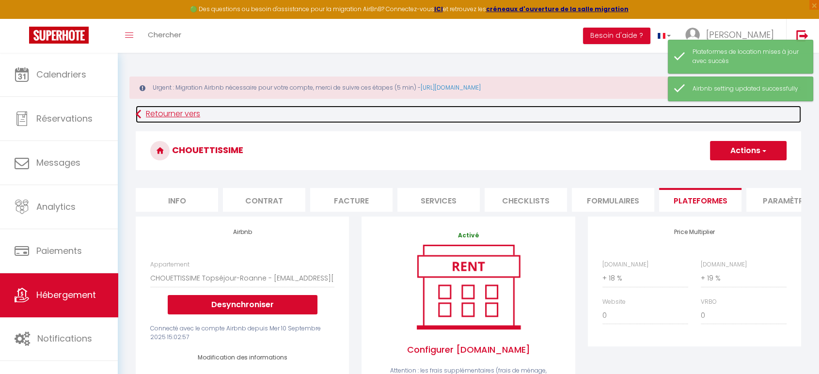
click at [167, 112] on link "Retourner vers" at bounding box center [468, 114] width 665 height 17
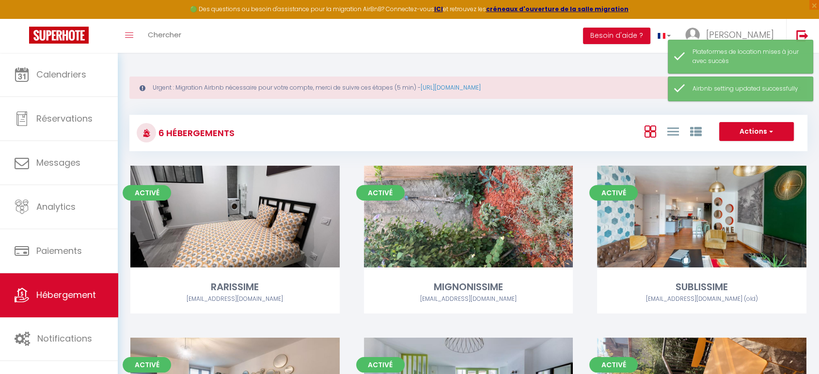
click at [325, 325] on div "Activé Editer RARISSIME bertrandlcd42@gmail.com" at bounding box center [235, 252] width 234 height 172
select select "3"
select select "2"
select select "1"
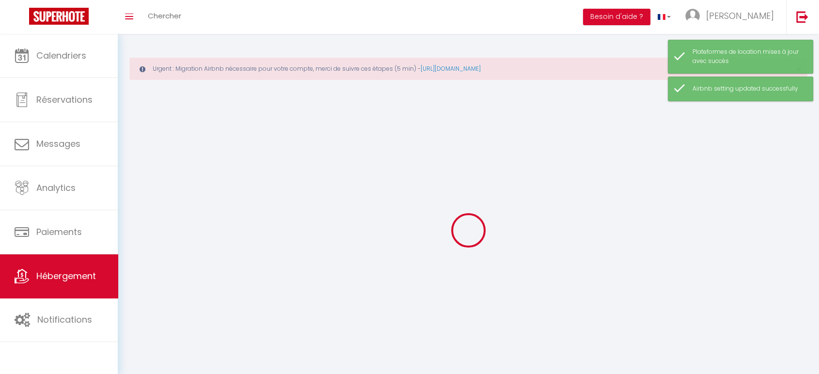
select select
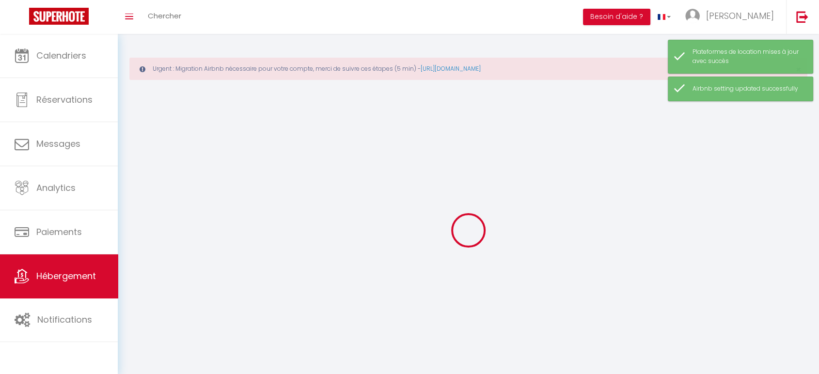
checkbox input "false"
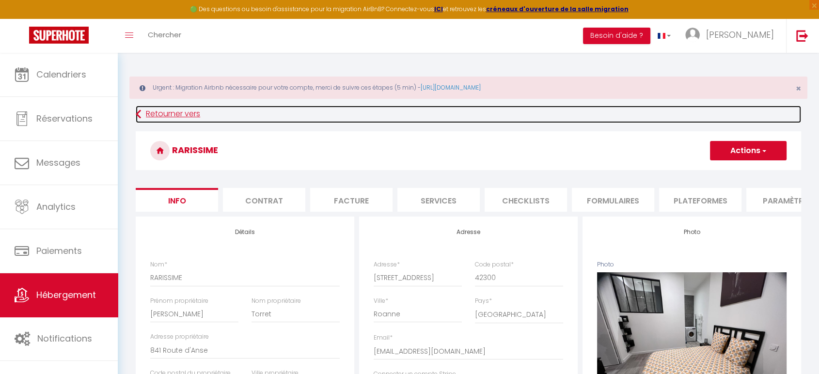
click at [166, 112] on link "Retourner vers" at bounding box center [468, 114] width 665 height 17
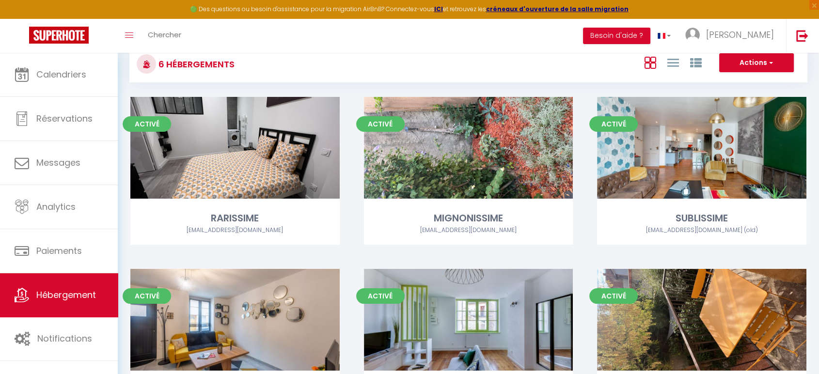
scroll to position [147, 0]
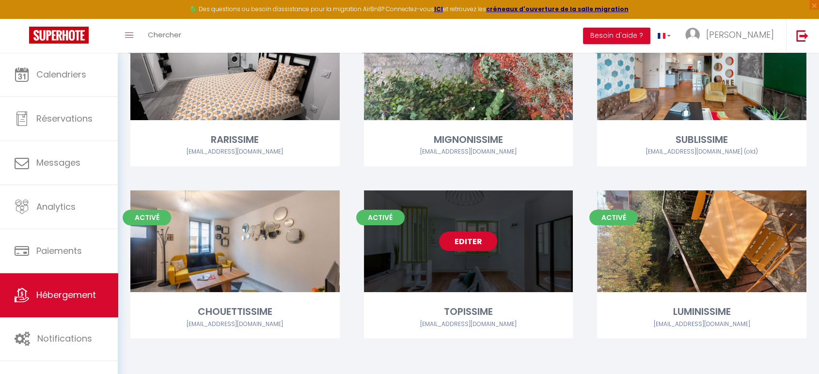
click at [464, 237] on link "Editer" at bounding box center [468, 241] width 58 height 19
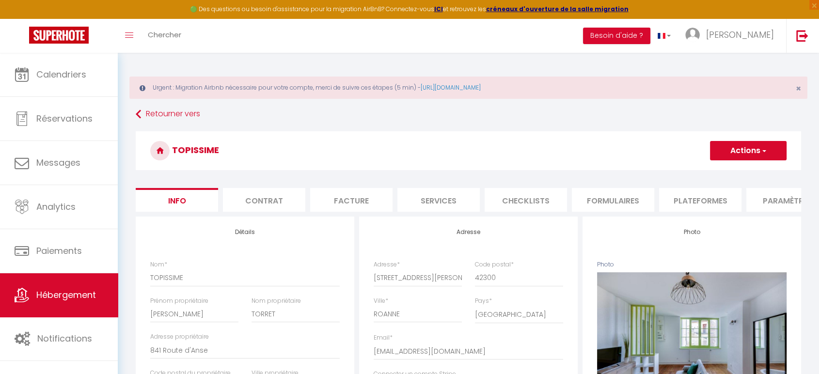
click at [759, 153] on button "Actions" at bounding box center [748, 150] width 77 height 19
click at [668, 203] on li "Plateformes" at bounding box center [700, 200] width 82 height 24
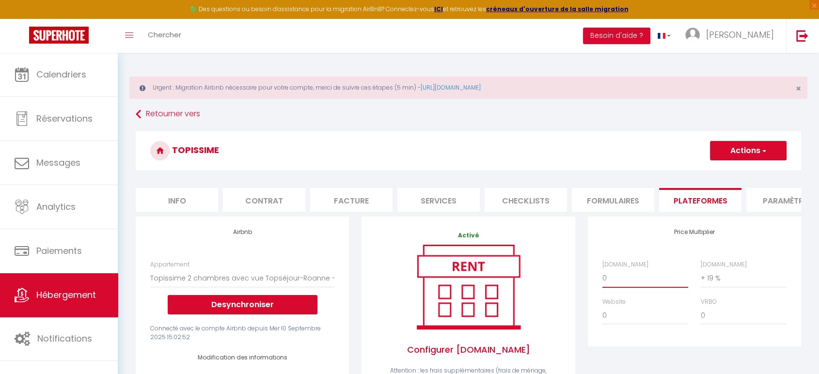
click at [644, 286] on select "0 + 1 % + 2 % + 3 % + 4 % + 5 % + 6 % + 7 % + 8 % + 9 %" at bounding box center [645, 278] width 86 height 18
click at [602, 277] on select "0 + 1 % + 2 % + 3 % + 4 % + 5 % + 6 % + 7 % + 8 % + 9 %" at bounding box center [645, 278] width 86 height 18
click at [752, 150] on button "Actions" at bounding box center [748, 150] width 77 height 19
click at [736, 176] on link "Enregistrer" at bounding box center [747, 172] width 77 height 13
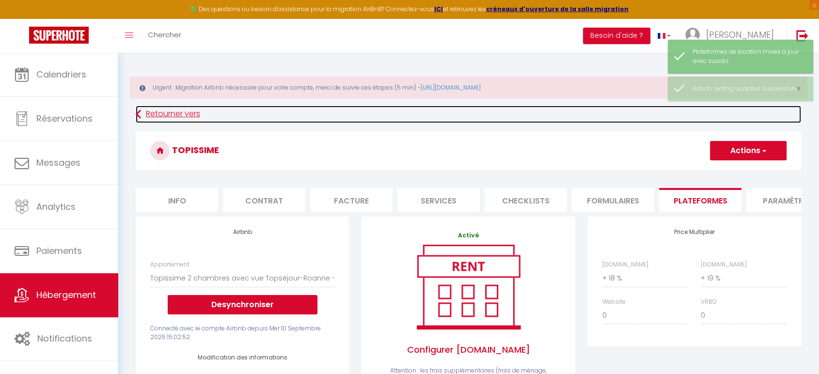
click at [163, 111] on link "Retourner vers" at bounding box center [468, 114] width 665 height 17
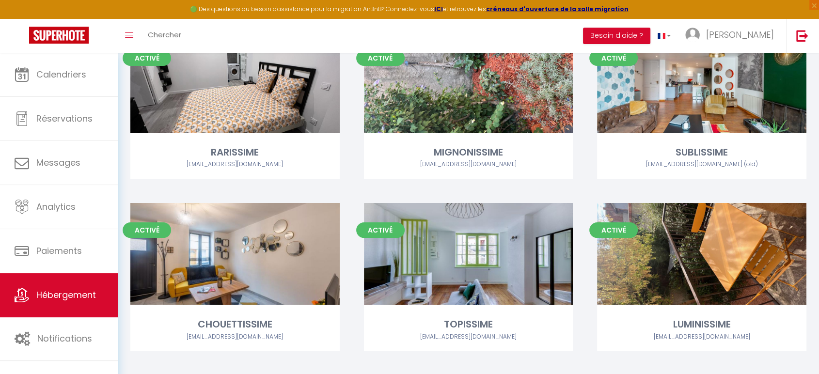
scroll to position [147, 0]
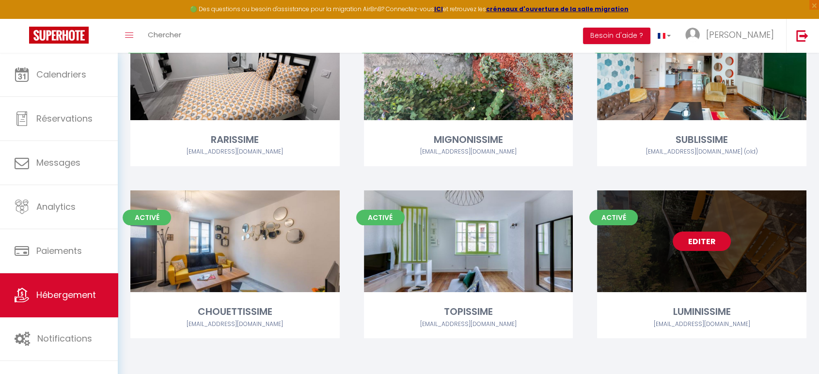
click at [699, 246] on link "Editer" at bounding box center [701, 241] width 58 height 19
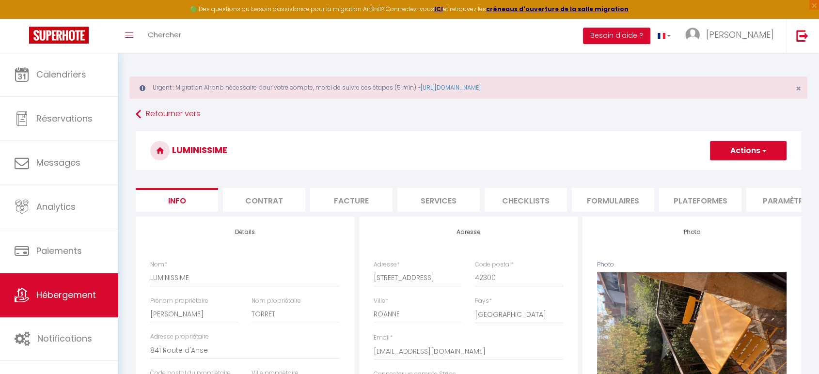
click at [745, 146] on button "Actions" at bounding box center [748, 150] width 77 height 19
click at [759, 153] on button "Actions" at bounding box center [748, 150] width 77 height 19
click at [670, 197] on li "Plateformes" at bounding box center [700, 200] width 82 height 24
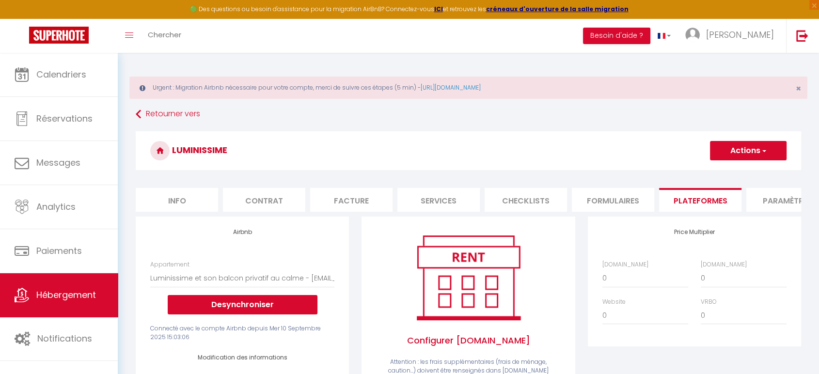
click at [670, 197] on li "Plateformes" at bounding box center [700, 200] width 82 height 24
click at [625, 282] on select "0 + 1 % + 2 % + 3 % + 4 % + 5 % + 6 % + 7 % + 8 % + 9 %" at bounding box center [645, 278] width 86 height 18
click at [602, 277] on select "0 + 1 % + 2 % + 3 % + 4 % + 5 % + 6 % + 7 % + 8 % + 9 %" at bounding box center [645, 278] width 86 height 18
click at [753, 152] on button "Actions" at bounding box center [748, 150] width 77 height 19
click at [730, 174] on link "Enregistrer" at bounding box center [747, 172] width 77 height 13
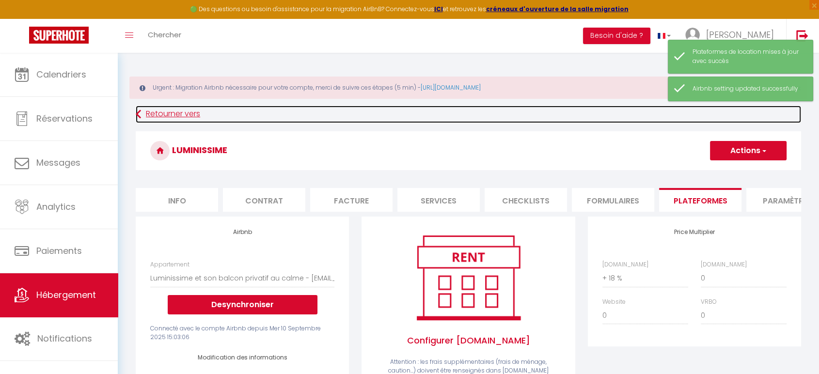
click at [153, 114] on link "Retourner vers" at bounding box center [468, 114] width 665 height 17
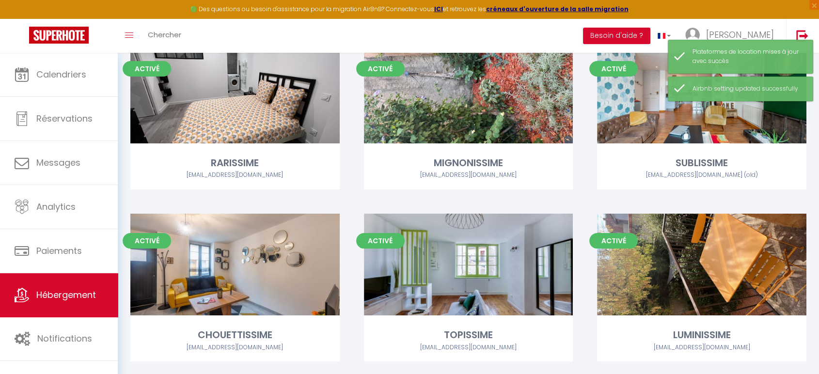
scroll to position [147, 0]
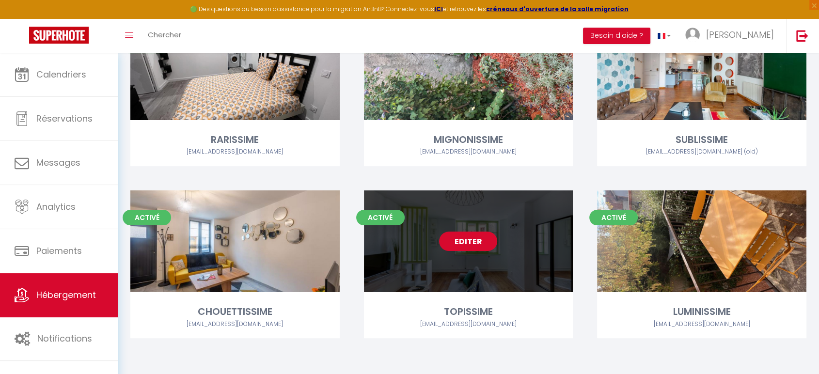
click at [469, 239] on link "Editer" at bounding box center [468, 241] width 58 height 19
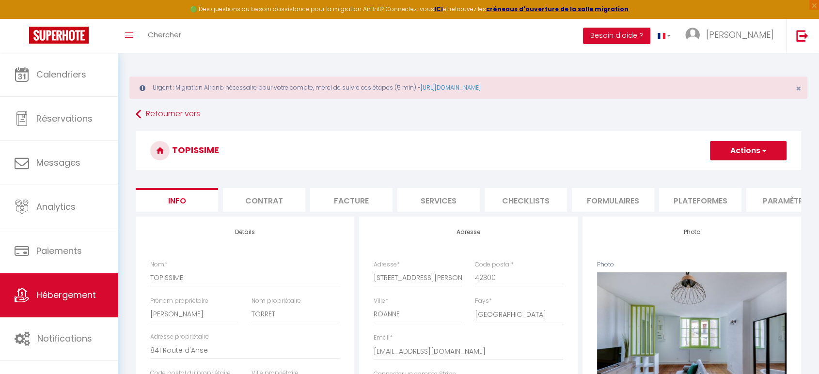
click at [699, 205] on li "Plateformes" at bounding box center [700, 200] width 82 height 24
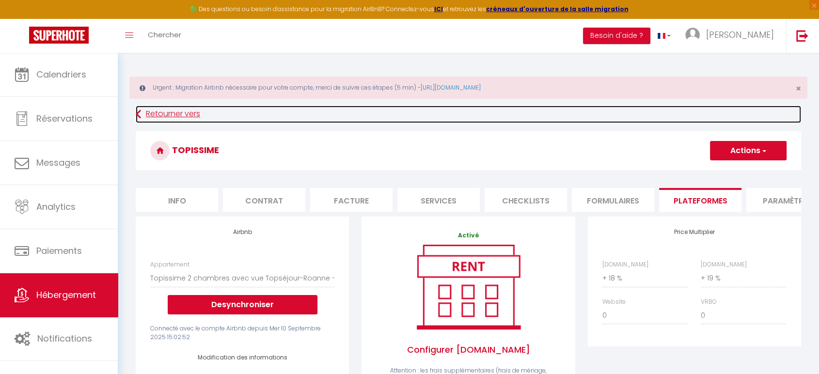
click at [151, 115] on link "Retourner vers" at bounding box center [468, 114] width 665 height 17
